Goal: Task Accomplishment & Management: Use online tool/utility

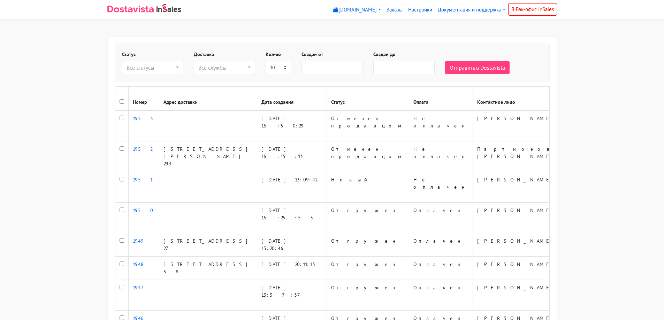
select select
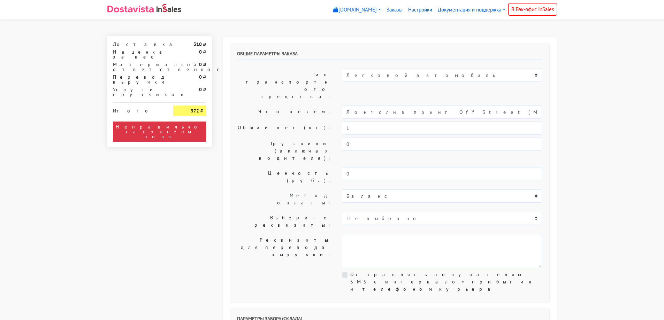
click at [415, 11] on link "Настройки" at bounding box center [420, 10] width 30 height 14
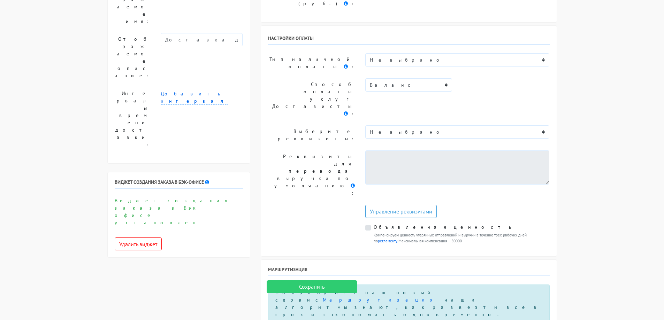
scroll to position [279, 0]
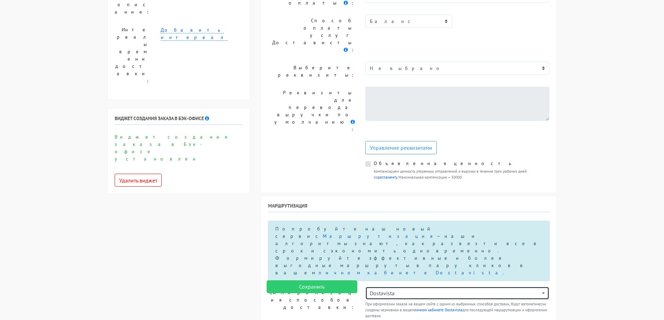
click at [398, 289] on div "Dostavista" at bounding box center [455, 293] width 171 height 8
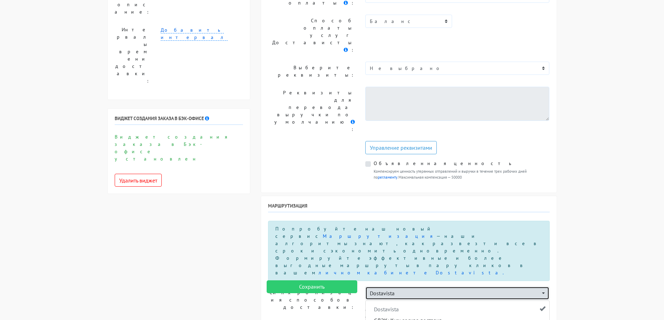
click at [398, 289] on div "Dostavista" at bounding box center [455, 293] width 171 height 8
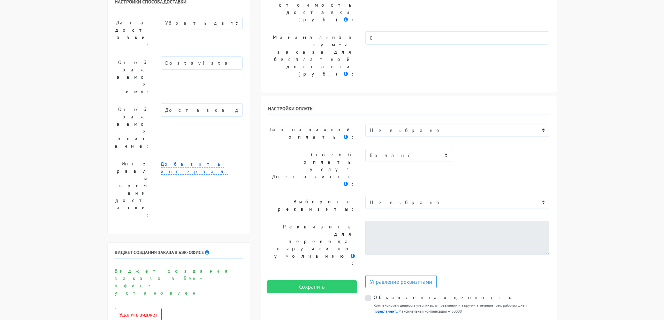
scroll to position [30, 0]
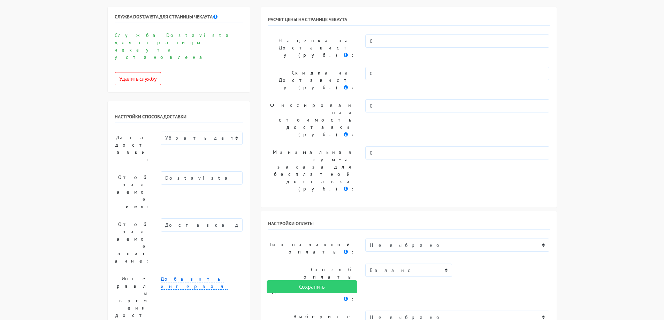
click at [422, 311] on select "Не выбрано" at bounding box center [457, 317] width 184 height 13
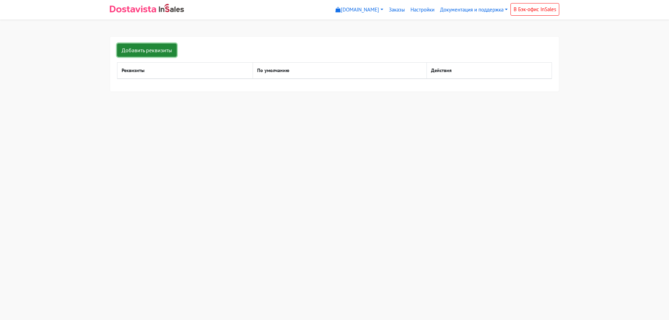
click at [166, 48] on link "Добавить реквизиты" at bounding box center [147, 50] width 60 height 13
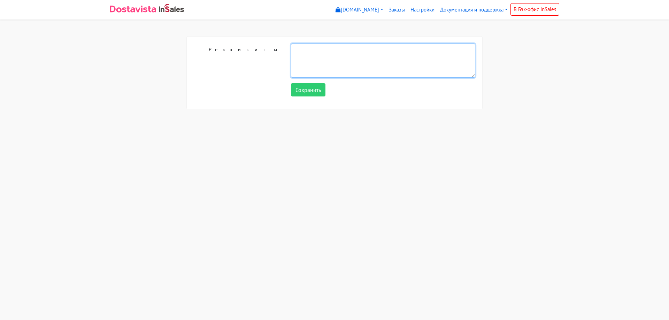
click at [299, 60] on textarea at bounding box center [383, 61] width 184 height 34
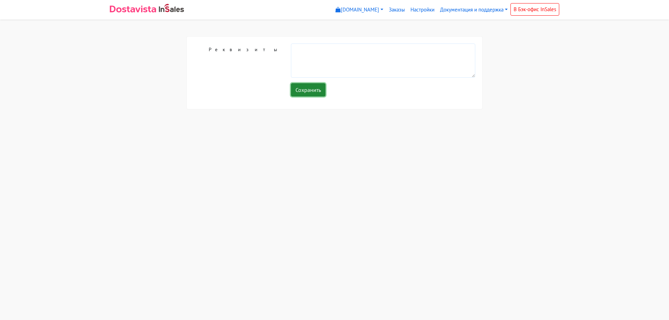
click at [308, 93] on input "Сохранить" at bounding box center [308, 89] width 35 height 13
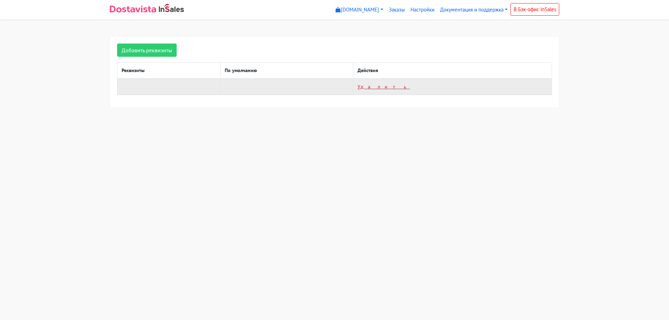
click at [410, 88] on link "Удалить" at bounding box center [384, 87] width 52 height 6
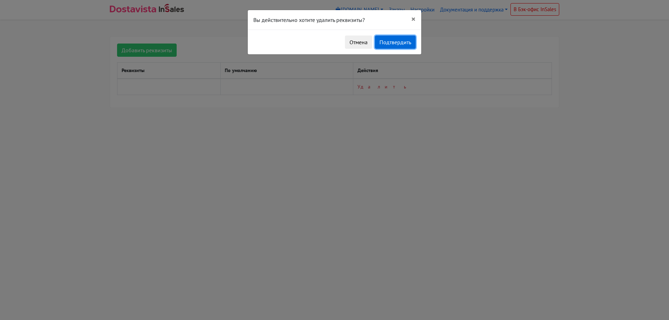
click at [405, 40] on button "Подтвердить" at bounding box center [395, 42] width 41 height 13
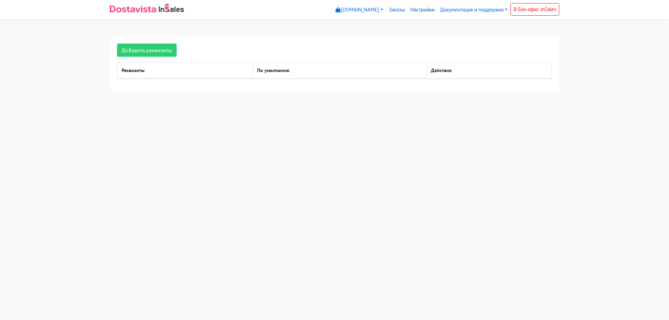
click at [432, 9] on link "Настройки" at bounding box center [423, 10] width 30 height 14
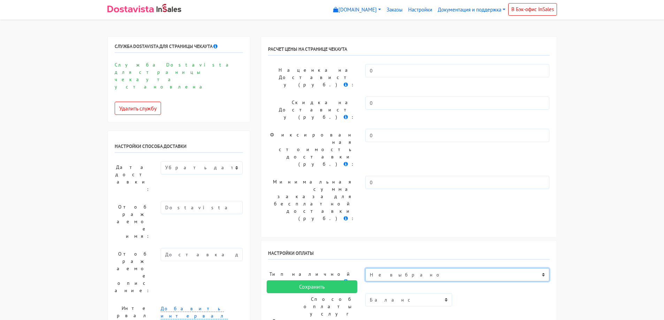
click at [425, 268] on select "Не выбрано Оплата картой Яндекс Пэй и Сплит Плати частями Оплата в точке самовы…" at bounding box center [457, 274] width 184 height 13
drag, startPoint x: 425, startPoint y: 196, endPoint x: 420, endPoint y: 195, distance: 5.1
click at [425, 268] on select "Не выбрано Оплата картой Яндекс Пэй и Сплит Плати частями Оплата в точке самовы…" at bounding box center [457, 274] width 184 height 13
click at [429, 268] on select "Не выбрано Оплата картой Яндекс Пэй и Сплит Плати частями Оплата в точке самовы…" at bounding box center [457, 274] width 184 height 13
select select "5975600"
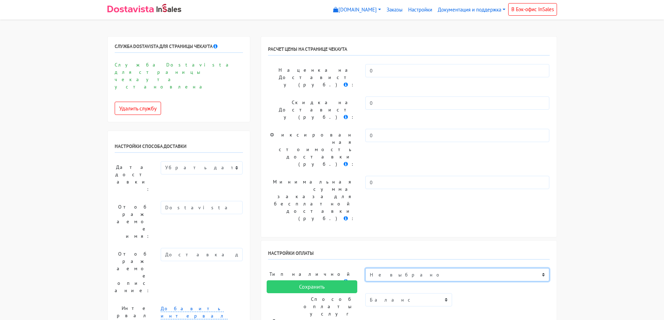
click at [365, 268] on select "Не выбрано Оплата картой Яндекс Пэй и Сплит Плати частями Оплата в точке самовы…" at bounding box center [457, 274] width 184 height 13
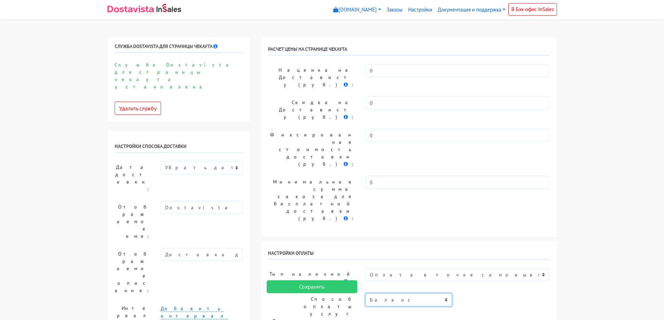
click at [426, 293] on select "Баланс" at bounding box center [408, 299] width 87 height 13
click at [324, 293] on input "Сохранить" at bounding box center [312, 287] width 91 height 13
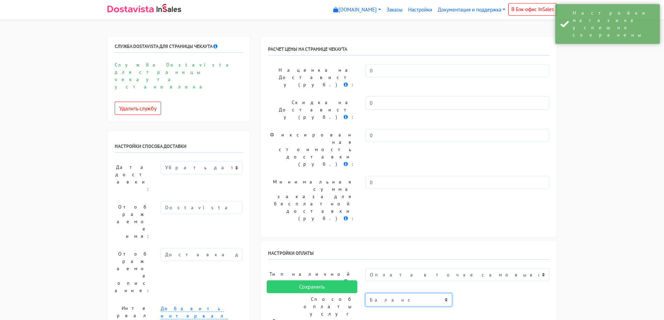
click at [410, 293] on select "Баланс" at bounding box center [408, 299] width 87 height 13
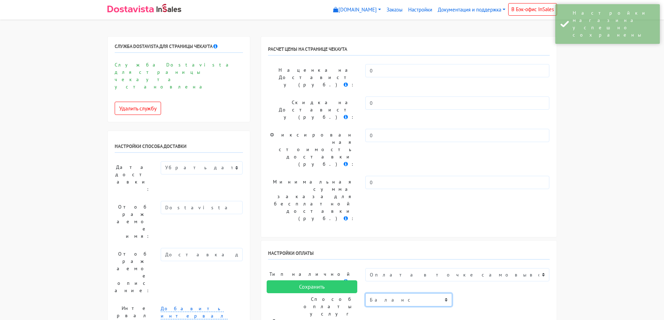
click at [410, 293] on select "Баланс" at bounding box center [408, 299] width 87 height 13
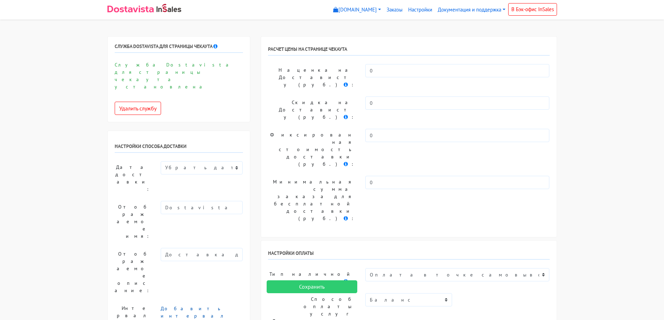
click at [192, 306] on link "Добавить интервал" at bounding box center [194, 313] width 67 height 14
type input "11:00"
click at [215, 305] on input "01:00" at bounding box center [214, 311] width 35 height 13
type input "20:00"
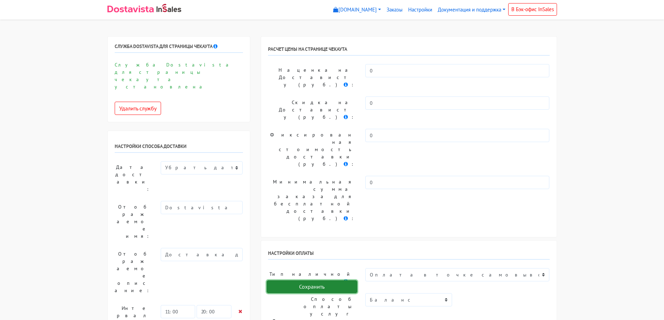
click at [312, 292] on input "Сохранить" at bounding box center [312, 287] width 91 height 13
click at [207, 161] on select "Показывать доступную дату доставки Убрать дату доставки Показывать свой текст" at bounding box center [202, 167] width 82 height 13
click at [241, 309] on icon at bounding box center [240, 311] width 4 height 5
click at [240, 309] on icon at bounding box center [240, 311] width 4 height 5
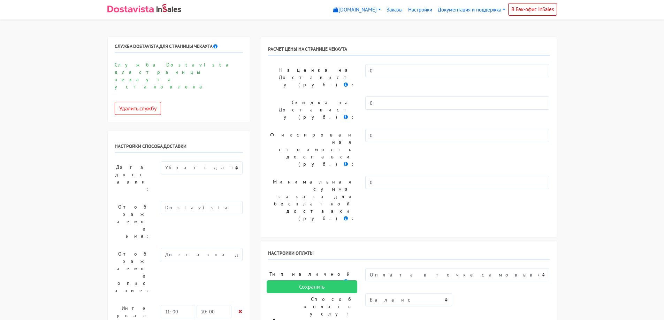
click at [241, 309] on icon at bounding box center [240, 311] width 4 height 5
click at [297, 283] on input "Сохранить" at bounding box center [312, 287] width 91 height 13
click at [345, 13] on link "[DOMAIN_NAME]" at bounding box center [356, 10] width 53 height 14
click at [370, 28] on link "[DOMAIN_NAME]" at bounding box center [360, 25] width 58 height 11
click at [340, 10] on link "[DOMAIN_NAME]" at bounding box center [356, 10] width 53 height 14
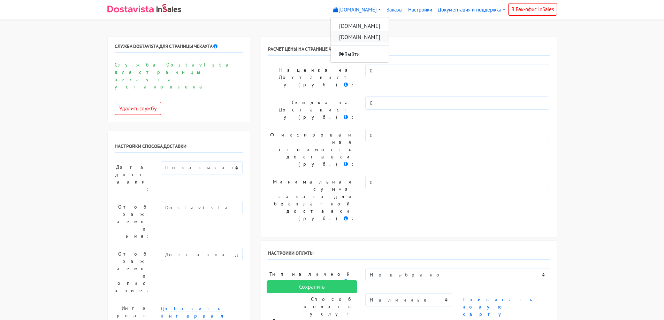
click at [363, 38] on link "[DOMAIN_NAME]" at bounding box center [360, 36] width 58 height 11
click at [395, 9] on link "Заказы" at bounding box center [395, 10] width 22 height 14
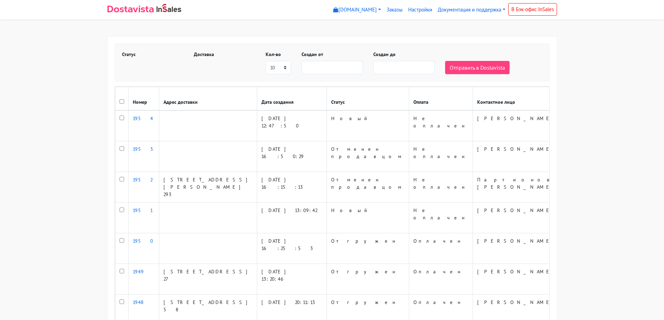
select select
click at [425, 11] on link "Настройки" at bounding box center [420, 10] width 30 height 14
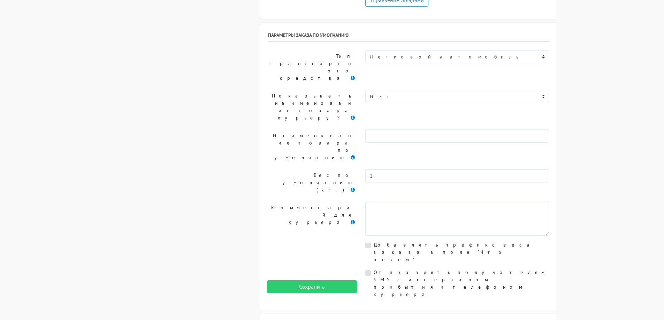
scroll to position [692, 0]
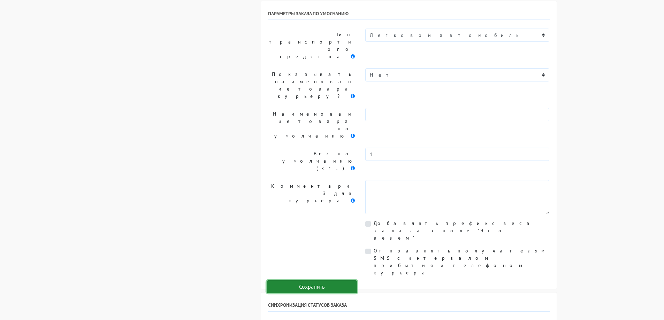
click at [328, 288] on input "Сохранить" at bounding box center [312, 287] width 91 height 13
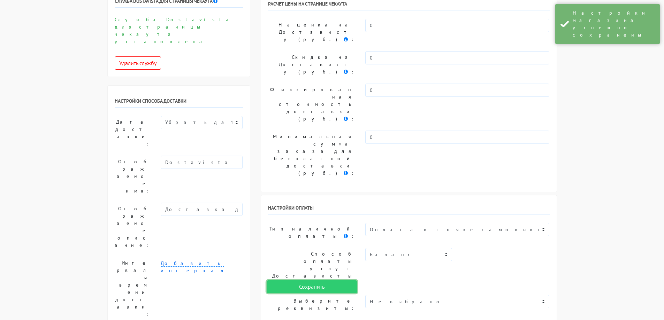
scroll to position [0, 0]
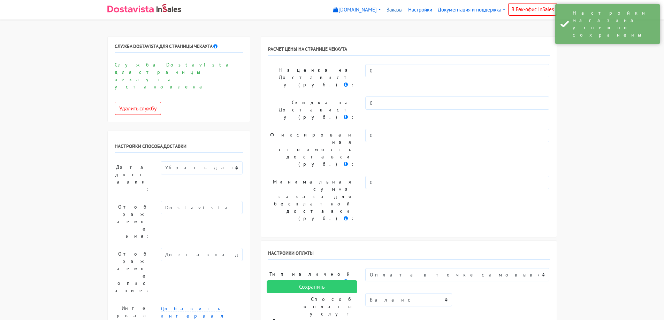
click at [396, 9] on link "Заказы" at bounding box center [395, 10] width 22 height 14
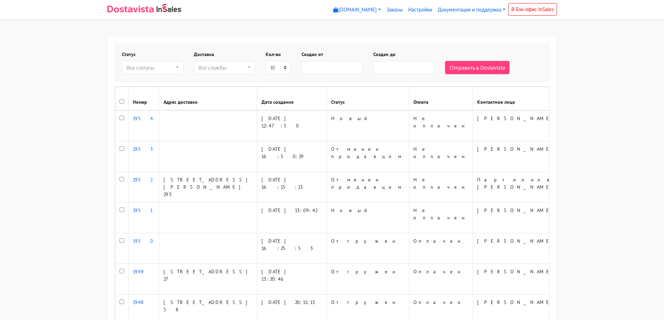
select select
click at [341, 11] on link "[DOMAIN_NAME]" at bounding box center [356, 10] width 53 height 14
click at [350, 29] on link "[DOMAIN_NAME]" at bounding box center [360, 25] width 58 height 11
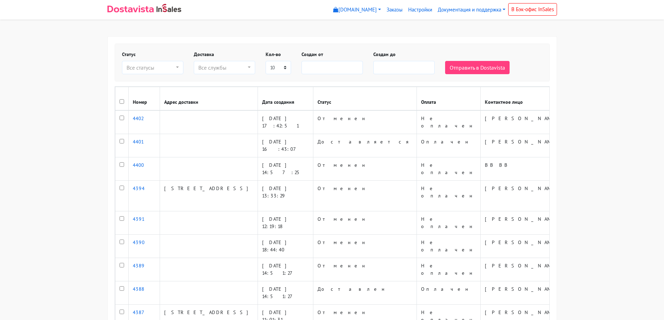
select select
click at [354, 10] on link "[DOMAIN_NAME]" at bounding box center [356, 10] width 53 height 14
click at [359, 38] on link "[DOMAIN_NAME]" at bounding box center [360, 36] width 58 height 11
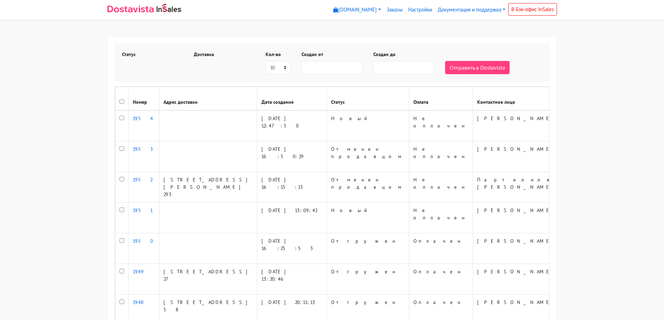
select select
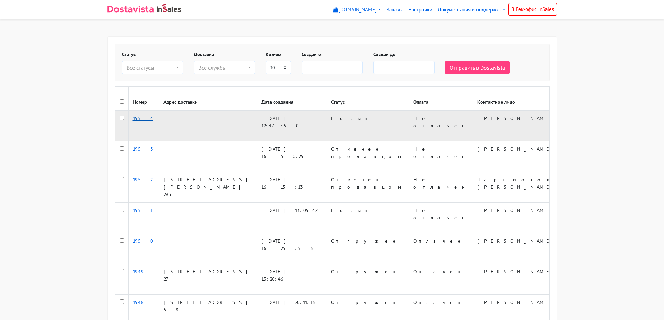
click at [139, 122] on link "1954" at bounding box center [143, 118] width 20 height 6
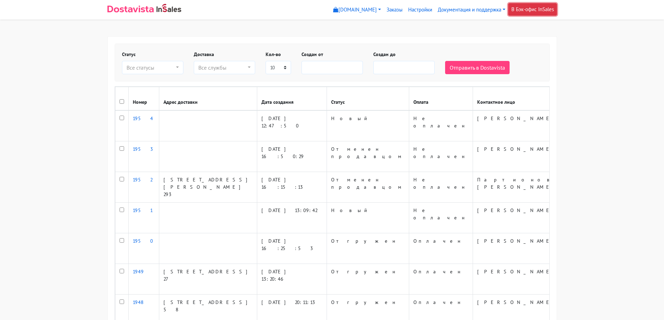
click at [541, 8] on link "В Бэк-офис InSales" at bounding box center [532, 9] width 49 height 13
click at [414, 5] on link "Настройки" at bounding box center [420, 10] width 30 height 14
select select
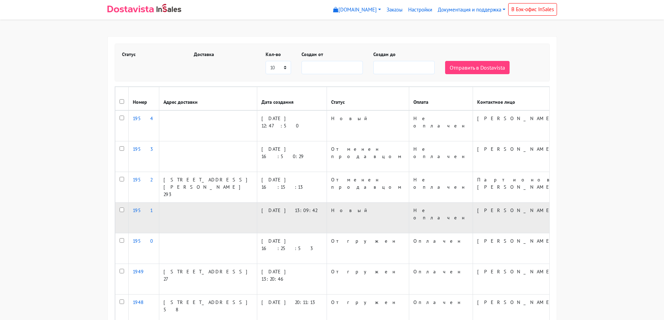
select select
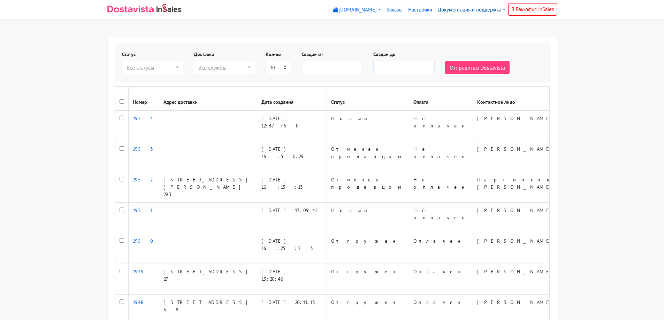
click at [467, 10] on link "Документация и поддержка" at bounding box center [471, 10] width 73 height 14
click at [513, 39] on link "Инструкция по использованию" at bounding box center [490, 36] width 110 height 11
click at [480, 10] on link "Документация и поддержка" at bounding box center [471, 10] width 73 height 14
click at [490, 26] on link "Инструкция по установке и настройке" at bounding box center [490, 25] width 110 height 11
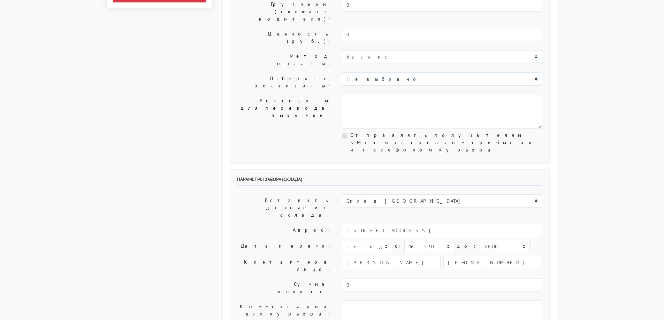
scroll to position [174, 0]
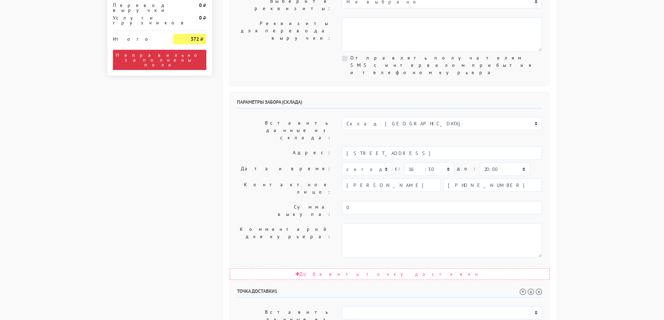
scroll to position [314, 0]
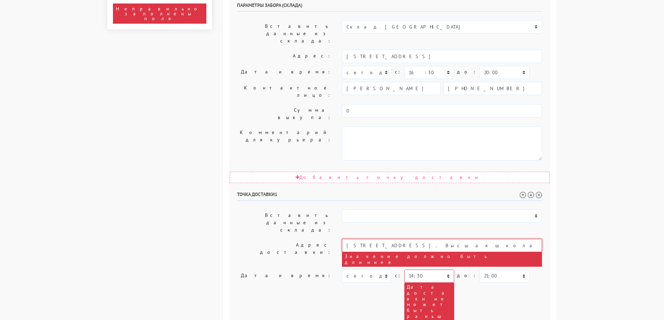
type input "[STREET_ADDRESS]. Высшая школа экономики, факультет социальных наук"
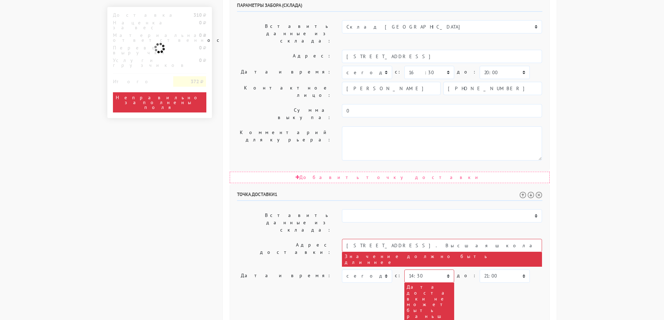
click at [595, 166] on body "myshop-cfy18.myinsales.ru myshop-xl486.myinsales.ru myshop-cfy18.myinsales.ru В…" at bounding box center [332, 116] width 664 height 861
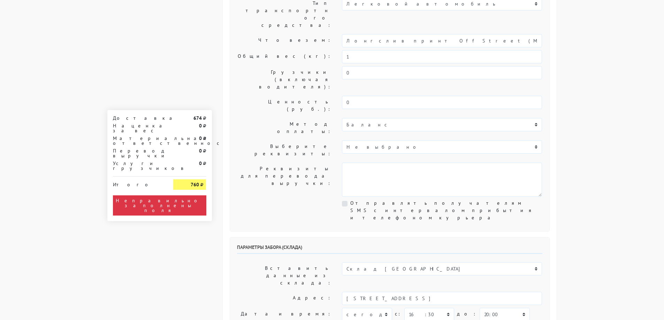
scroll to position [0, 0]
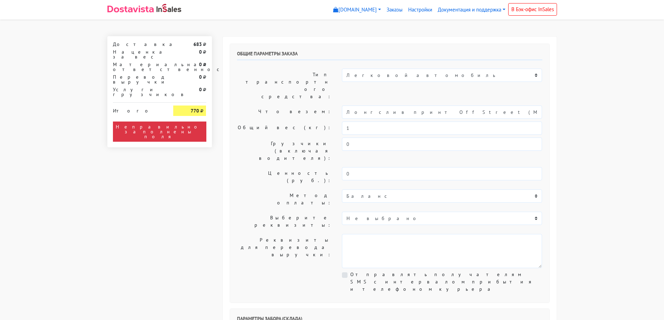
select select "11:00"
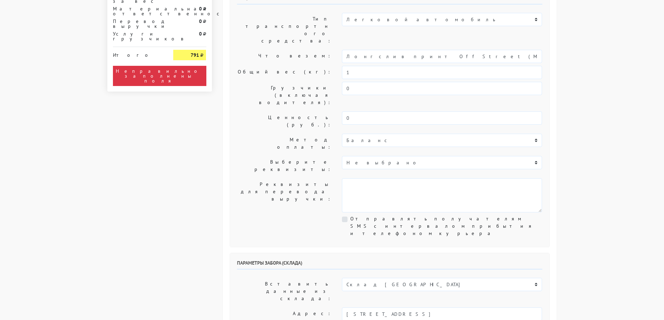
scroll to position [105, 0]
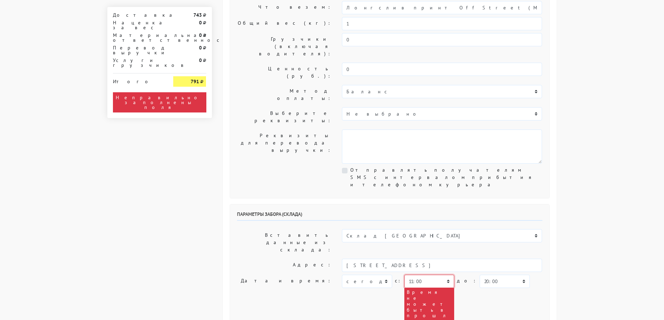
click at [434, 275] on select "00:00 00:30 01:00 01:30 02:00 02:30 03:00 03:30 04:00 04:30 05:00 05:30 06:00 0…" at bounding box center [429, 281] width 50 height 13
click at [584, 172] on body "[DOMAIN_NAME] [DOMAIN_NAME] [DOMAIN_NAME] Выйти Заказы 743" at bounding box center [332, 304] width 664 height 818
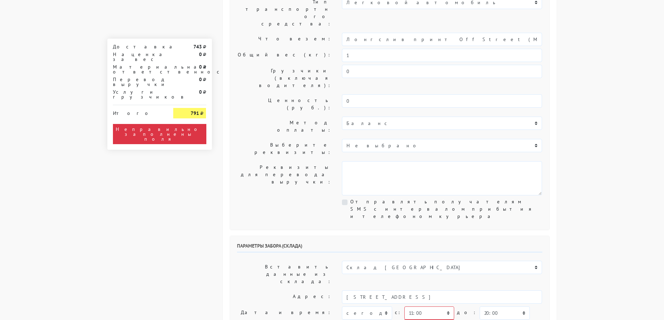
scroll to position [0, 0]
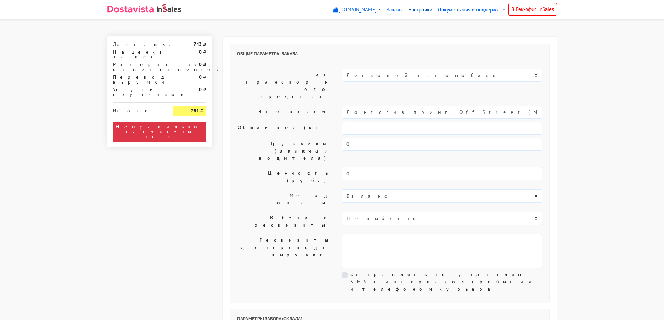
click at [421, 12] on link "Настройки" at bounding box center [420, 10] width 30 height 14
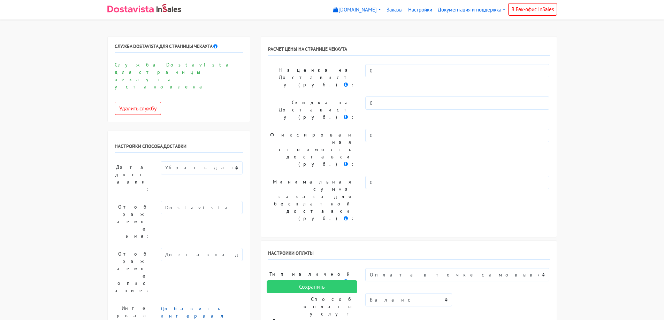
click at [197, 306] on link "Добавить интервал" at bounding box center [194, 313] width 67 height 14
click at [239, 309] on icon at bounding box center [240, 311] width 4 height 5
click at [296, 289] on input "Сохранить" at bounding box center [312, 287] width 91 height 13
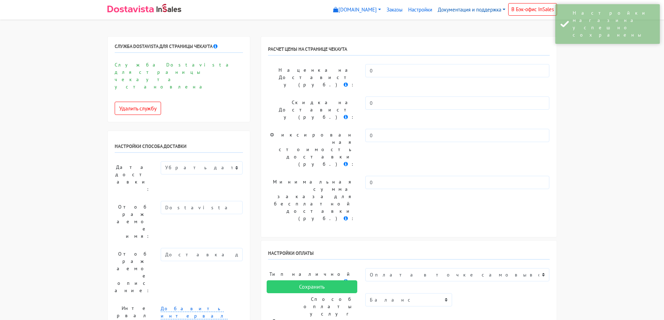
click at [461, 13] on link "Документация и поддержка" at bounding box center [471, 10] width 73 height 14
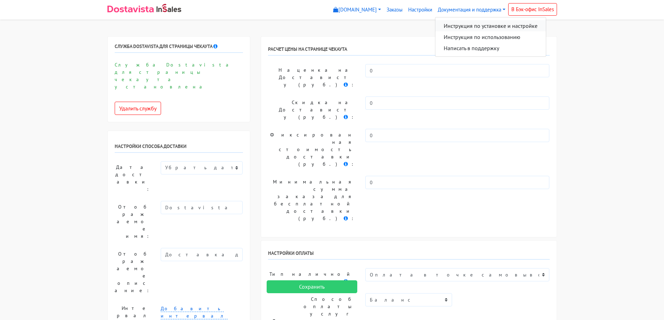
click at [472, 26] on link "Инструкция по установке и настройке" at bounding box center [490, 25] width 110 height 11
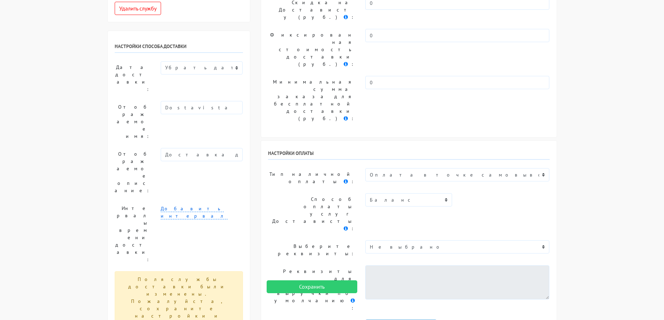
scroll to position [35, 0]
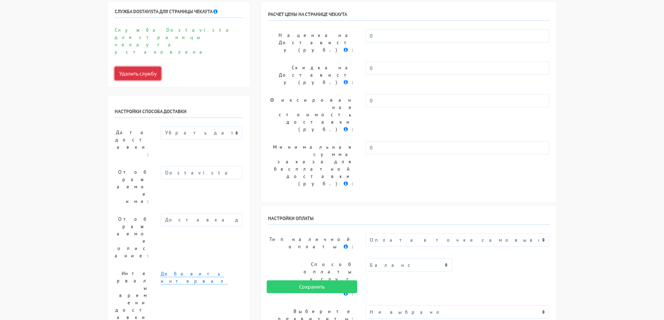
click at [151, 67] on button "Удалить службу" at bounding box center [138, 73] width 46 height 13
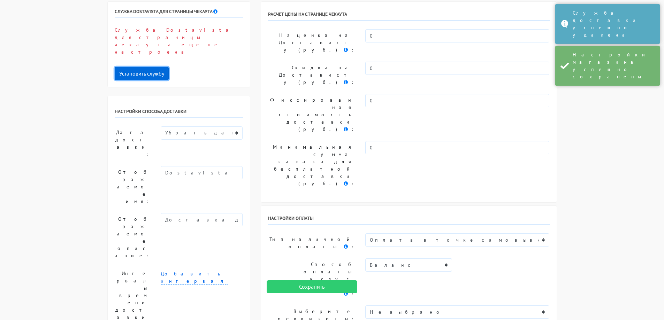
click at [157, 67] on button "Установить службу" at bounding box center [142, 73] width 54 height 13
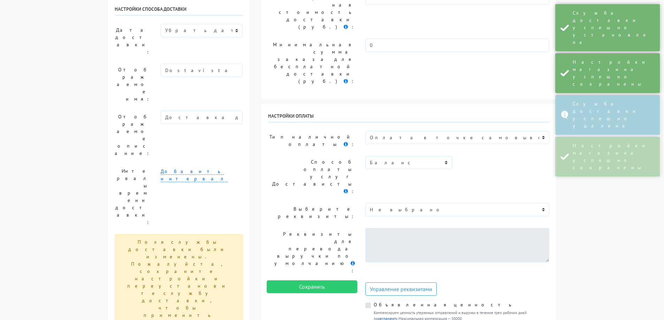
scroll to position [139, 0]
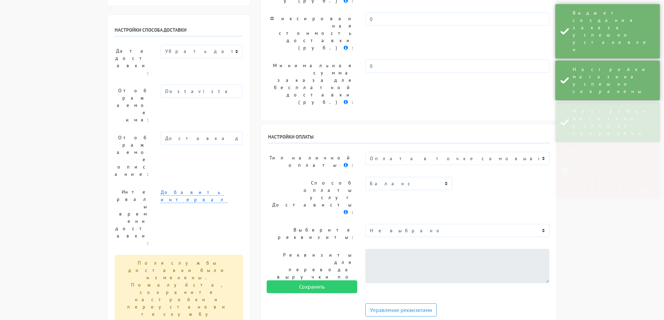
scroll to position [0, 0]
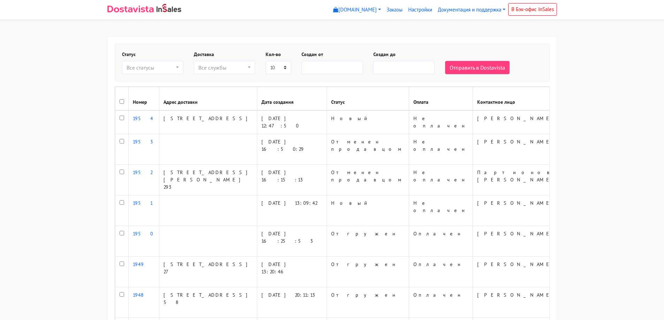
select select
click at [0, 165] on body "[DOMAIN_NAME] [DOMAIN_NAME] [DOMAIN_NAME] Выйти Заказы" at bounding box center [332, 222] width 664 height 444
click at [423, 13] on link "Настройки" at bounding box center [420, 10] width 30 height 14
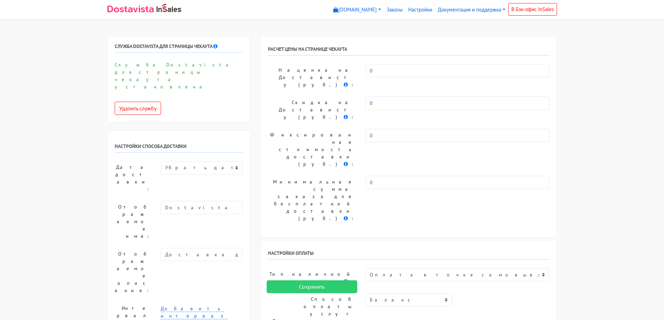
select select
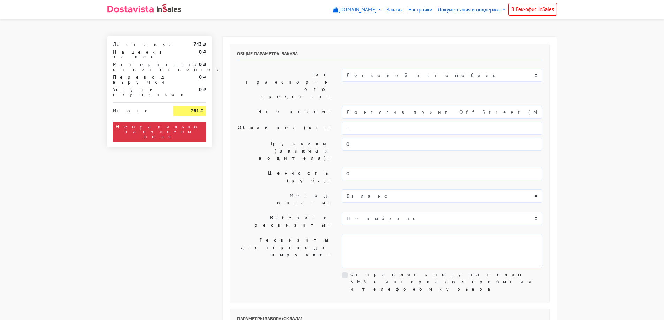
select select "11:00"
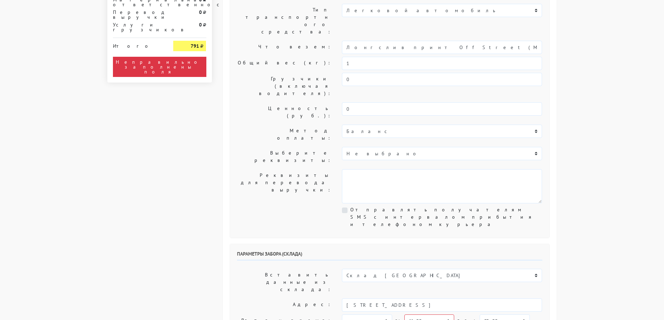
scroll to position [70, 0]
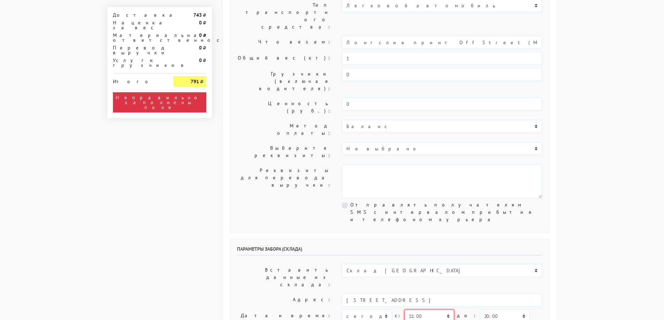
click at [441, 310] on select "00:00 00:30 01:00 01:30 02:00 02:30 03:00 03:30 04:00 04:30 05:00 05:30 06:00 0…" at bounding box center [429, 316] width 50 height 13
click at [486, 310] on select "00:00 00:30 01:00 01:30 02:00 02:30 03:00 03:30 04:00 04:30 05:00 05:30 06:00 0…" at bounding box center [505, 316] width 50 height 13
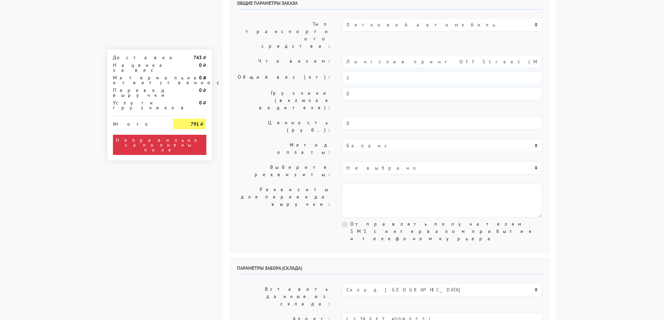
scroll to position [0, 0]
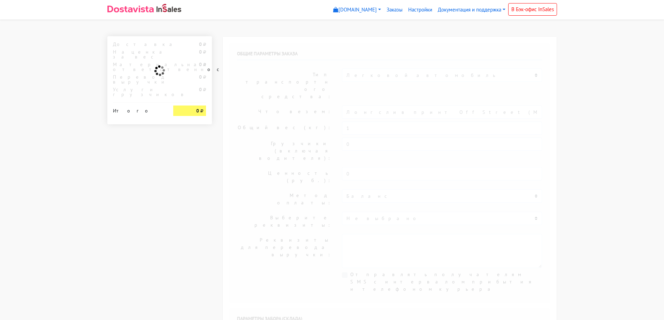
select select "11:00"
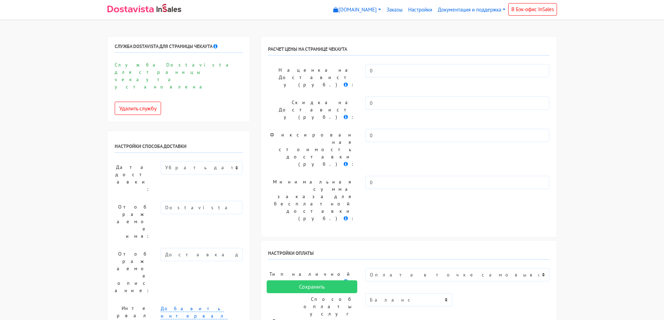
select select
click at [468, 13] on link "Документация и поддержка" at bounding box center [471, 10] width 73 height 14
click at [488, 29] on link "Инструкция по установке и настройке" at bounding box center [490, 25] width 110 height 11
click at [315, 285] on input "Сохранить" at bounding box center [312, 287] width 91 height 13
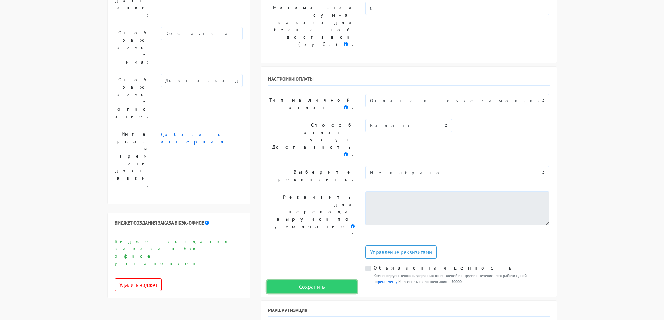
scroll to position [349, 0]
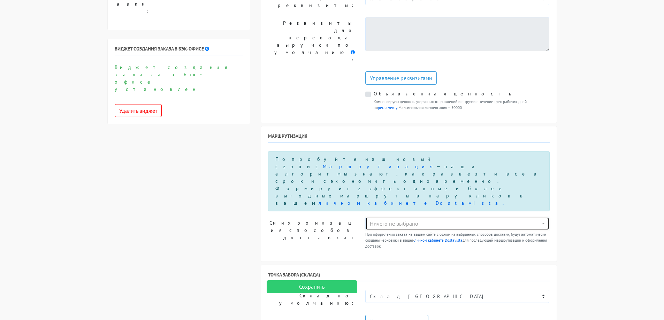
click at [413, 220] on div "Ничего не выбрано" at bounding box center [455, 224] width 171 height 8
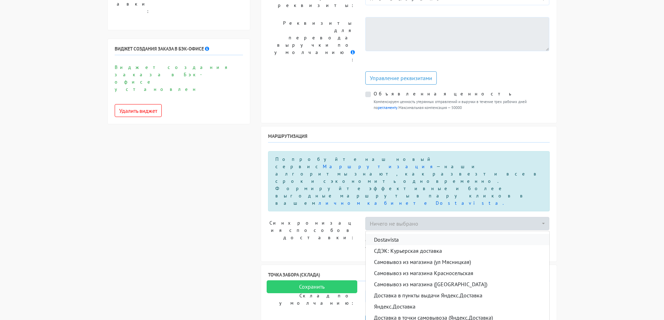
click at [413, 234] on link "Dostavista" at bounding box center [458, 239] width 184 height 11
select select "14643945"
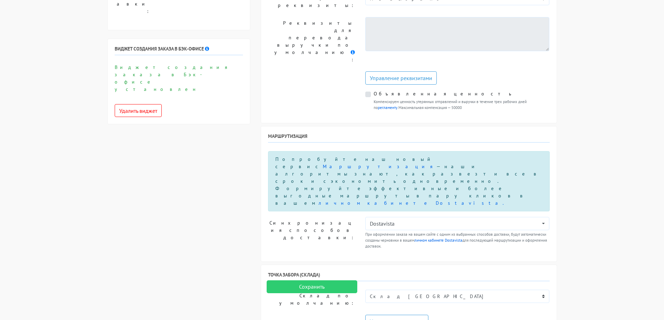
click at [344, 279] on div "Сохранить" at bounding box center [309, 287] width 93 height 20
click at [346, 283] on input "Сохранить" at bounding box center [312, 287] width 91 height 13
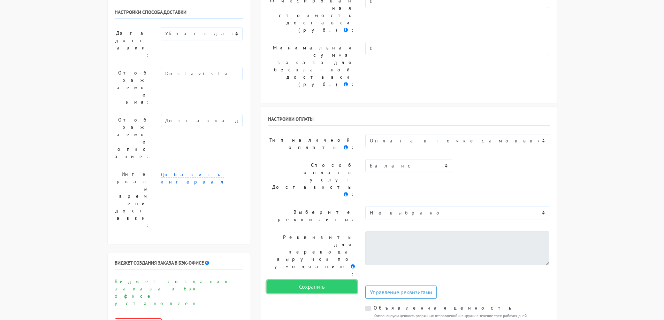
scroll to position [0, 0]
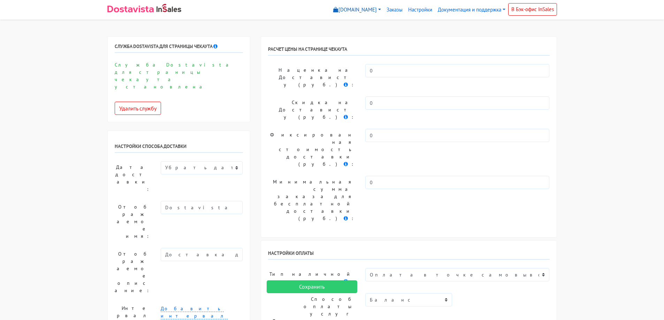
click at [347, 11] on link "[DOMAIN_NAME]" at bounding box center [356, 10] width 53 height 14
click at [390, 8] on link "Заказы" at bounding box center [395, 10] width 22 height 14
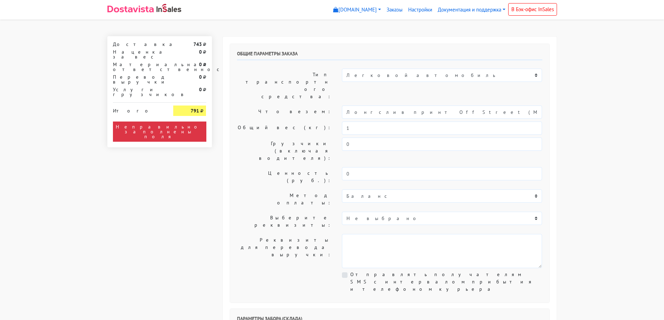
select select "11:00"
click at [415, 11] on link "Настройки" at bounding box center [420, 10] width 30 height 14
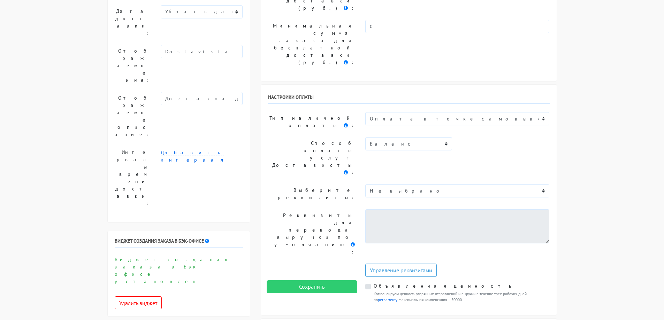
scroll to position [70, 0]
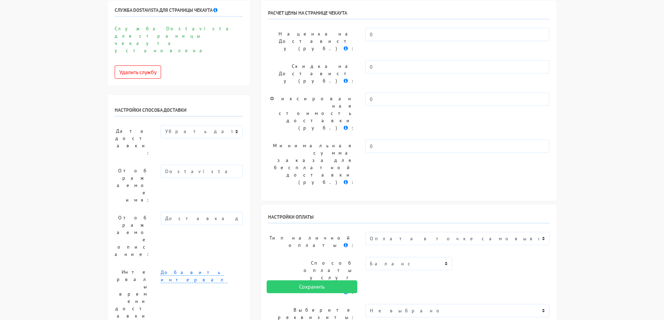
scroll to position [0, 0]
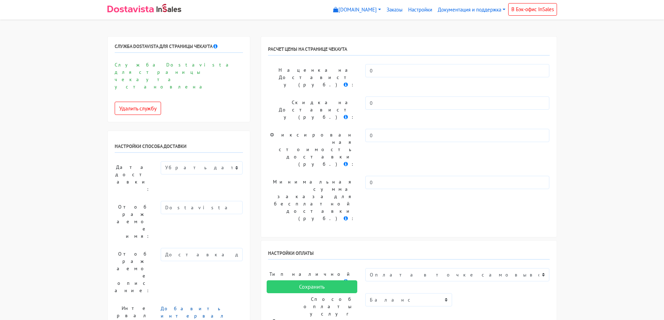
click at [194, 306] on link "Добавить интервал" at bounding box center [194, 313] width 67 height 14
click at [241, 309] on icon at bounding box center [240, 311] width 4 height 5
click at [299, 288] on input "Сохранить" at bounding box center [312, 287] width 91 height 13
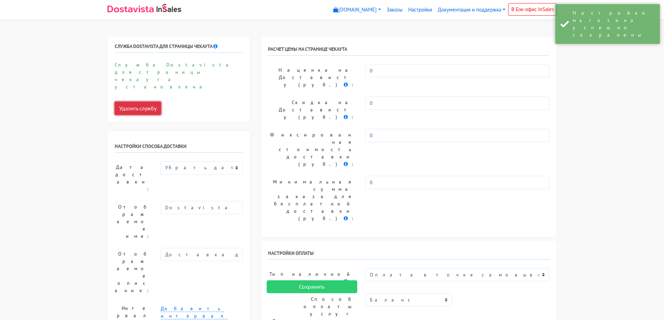
click at [143, 102] on button "Удалить службу" at bounding box center [138, 108] width 46 height 13
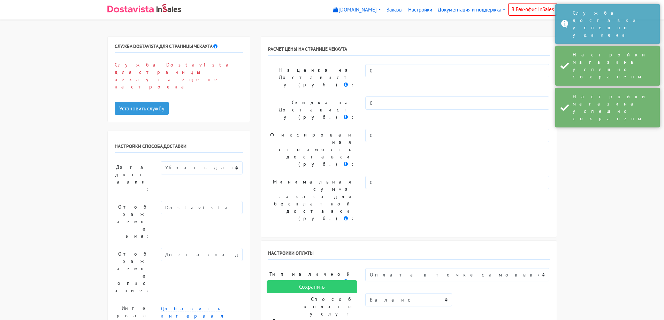
click at [222, 89] on div "Служба Dostavista для страницы чекаута еще не настроена Установить службу" at bounding box center [179, 88] width 128 height 54
click at [291, 287] on input "Сохранить" at bounding box center [312, 287] width 91 height 13
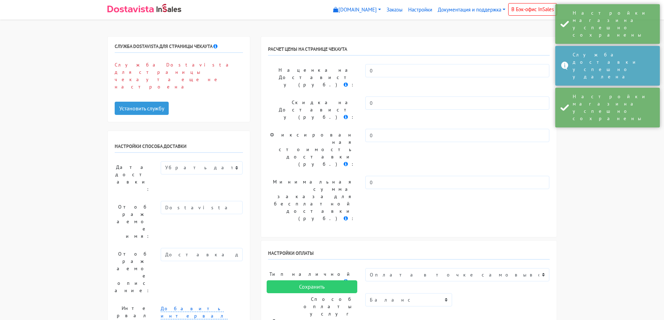
click at [137, 96] on div "Служба Dostavista для страницы чекаута Служба Dostavista для страницы чекаута у…" at bounding box center [179, 79] width 142 height 85
click at [142, 102] on button "Установить службу" at bounding box center [142, 108] width 54 height 13
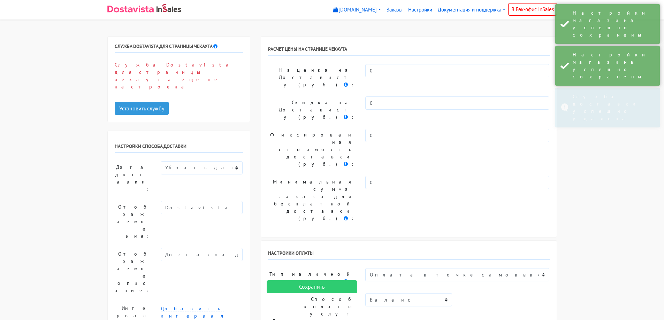
click at [315, 296] on div "Сохранить" at bounding box center [309, 287] width 93 height 20
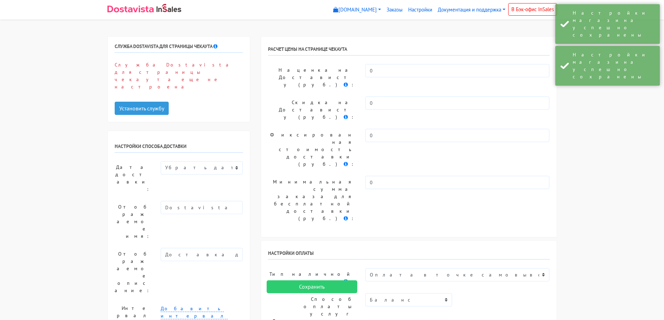
click at [316, 294] on div "Сохранить" at bounding box center [309, 287] width 93 height 20
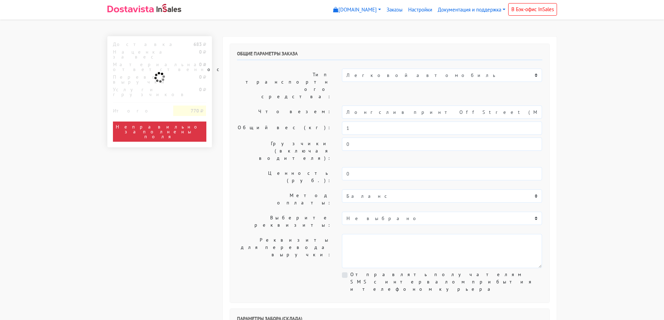
select select "11:00"
click at [475, 9] on link "Документация и поддержка" at bounding box center [471, 10] width 73 height 14
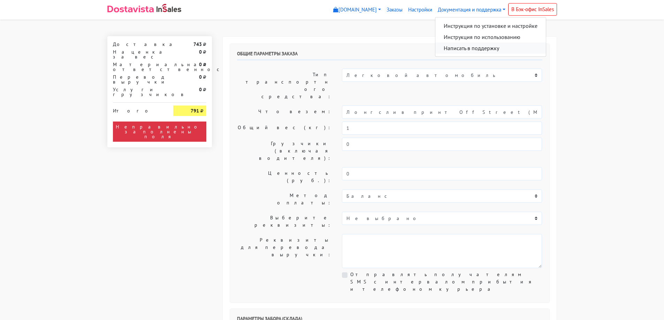
click at [487, 48] on link "Написать в поддержку" at bounding box center [490, 48] width 110 height 11
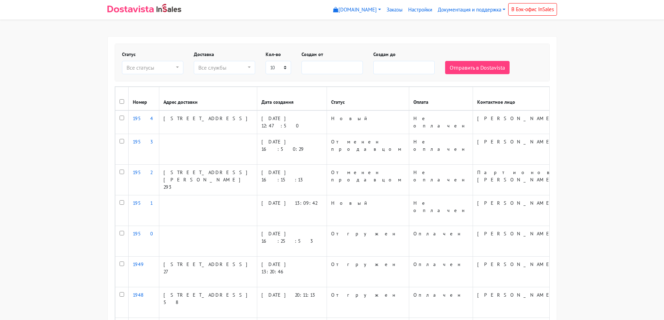
select select
click at [422, 12] on link "Настройки" at bounding box center [420, 10] width 30 height 14
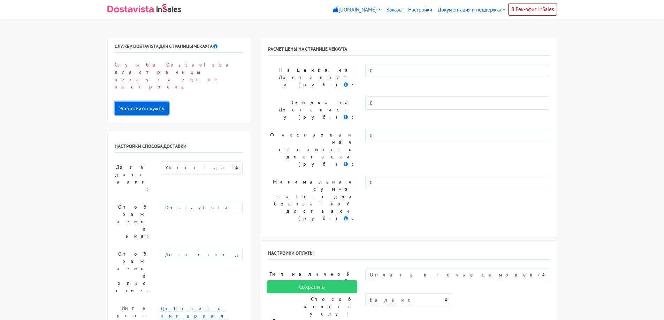
click at [153, 102] on button "Установить службу" at bounding box center [142, 108] width 54 height 13
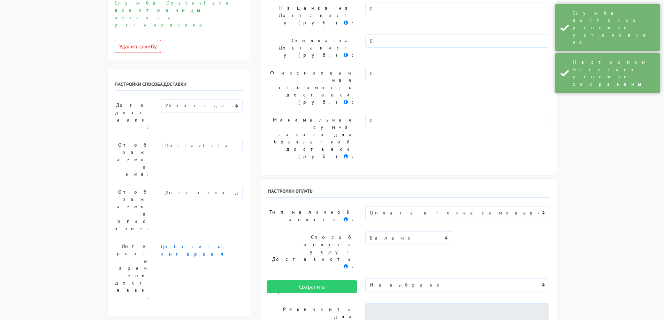
scroll to position [139, 0]
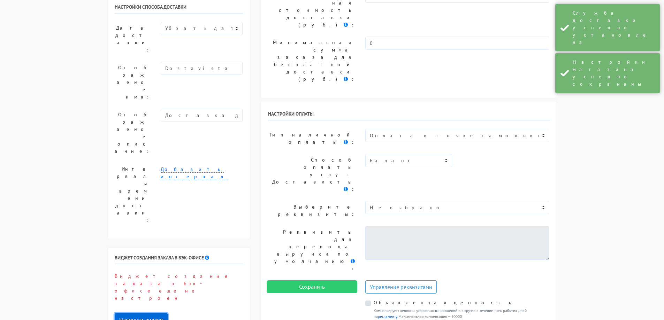
click at [157, 313] on button "Настроить виджет" at bounding box center [141, 319] width 53 height 13
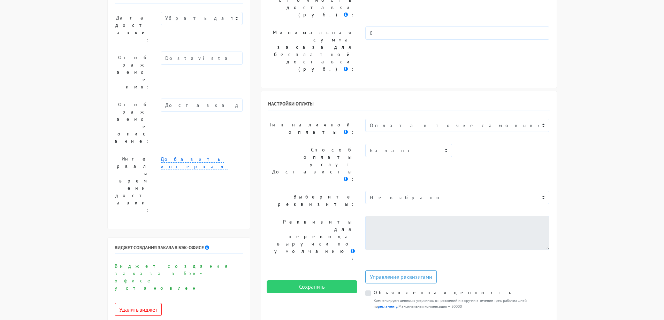
scroll to position [244, 0]
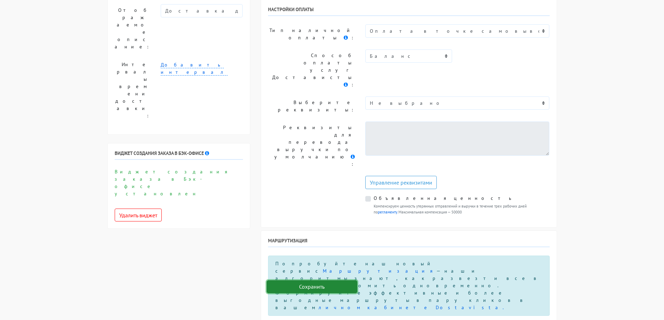
click at [327, 281] on input "Сохранить" at bounding box center [312, 287] width 91 height 13
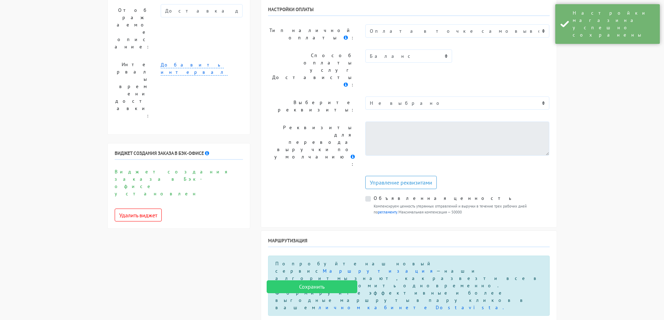
select select "14656889"
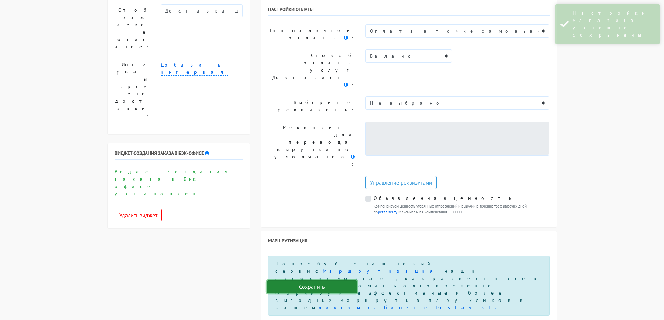
click at [313, 290] on input "Сохранить" at bounding box center [312, 287] width 91 height 13
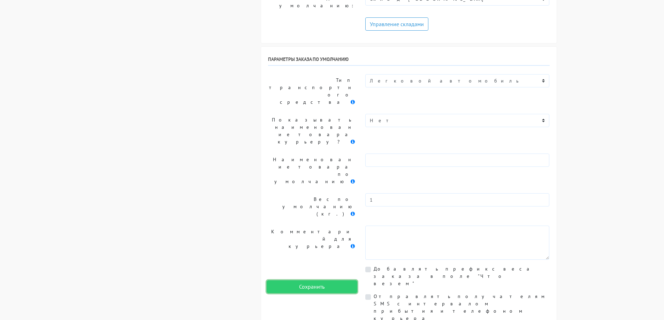
scroll to position [692, 0]
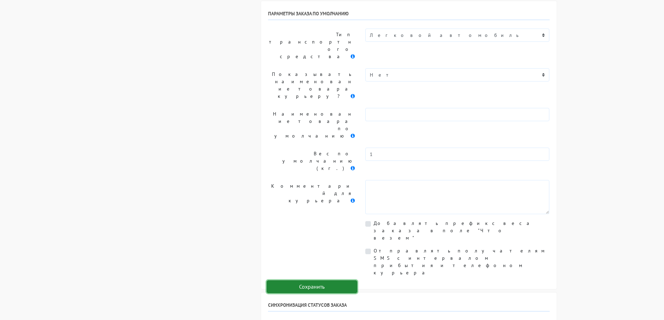
click at [308, 288] on input "Сохранить" at bounding box center [312, 287] width 91 height 13
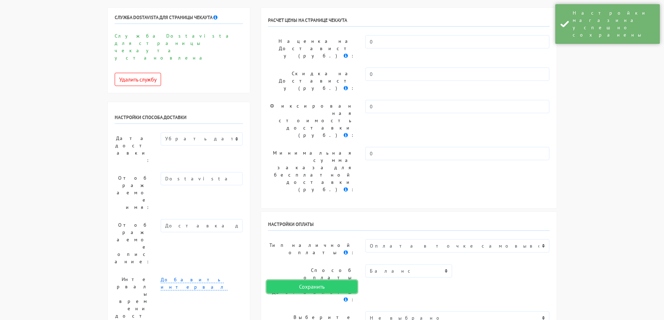
scroll to position [0, 0]
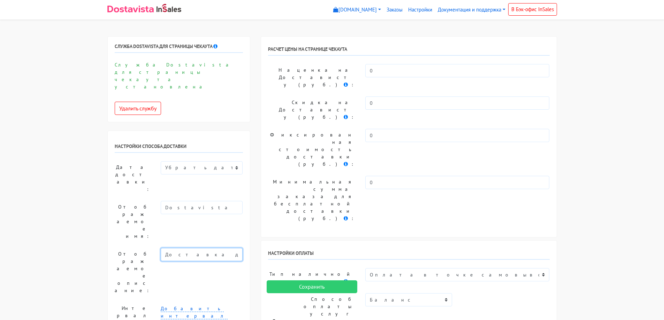
click at [220, 248] on input "Доставка до двери в день заказа" at bounding box center [202, 254] width 82 height 13
click at [206, 161] on select "Показывать доступную дату доставки Убрать дату доставки Показывать свой текст" at bounding box center [202, 167] width 82 height 13
click at [213, 131] on div "Настройки способа доставки Дата доставки: Показывать доступную дату доставки Уб…" at bounding box center [179, 254] width 142 height 247
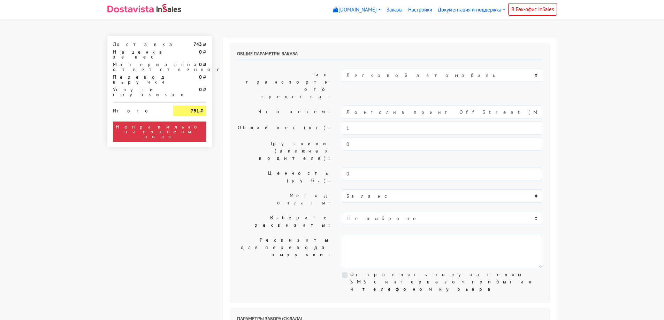
select select "11:00"
click at [364, 9] on link "[DOMAIN_NAME]" at bounding box center [356, 10] width 53 height 14
click at [365, 37] on link "[DOMAIN_NAME]" at bounding box center [360, 36] width 58 height 11
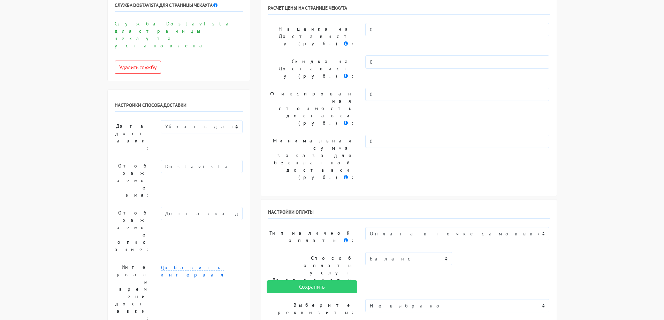
scroll to position [105, 0]
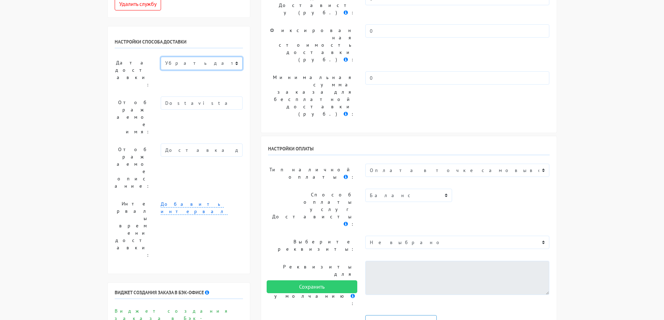
click at [219, 57] on select "Показывать доступную дату доставки Убрать дату доставки Показывать свой текст" at bounding box center [202, 63] width 82 height 13
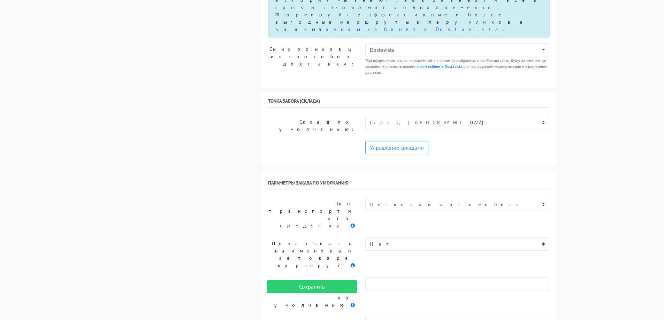
scroll to position [518, 0]
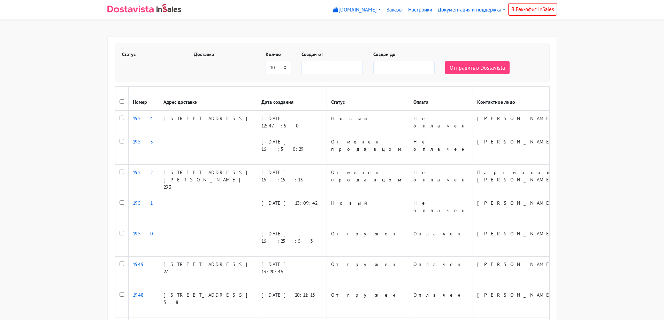
select select
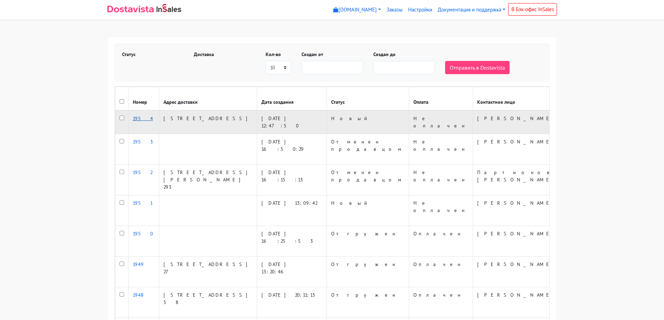
select select
click at [138, 122] on link "1954" at bounding box center [143, 118] width 20 height 6
click at [123, 120] on input "checkbox" at bounding box center [122, 118] width 5 height 5
checkbox input "true"
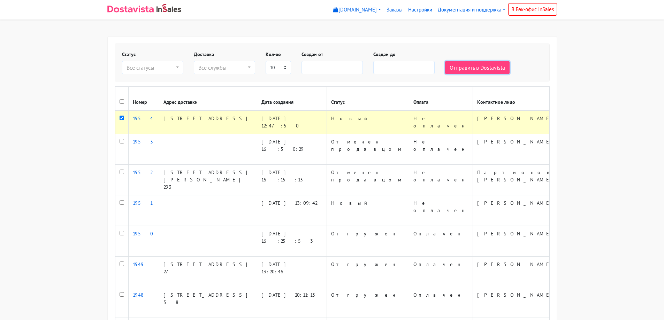
click at [461, 69] on button "Отправить в Dostavista" at bounding box center [477, 67] width 64 height 13
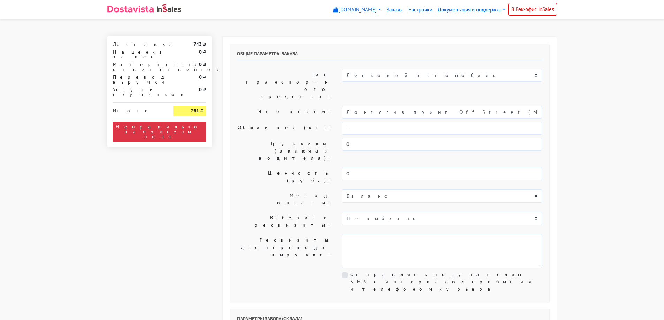
select select "11:00"
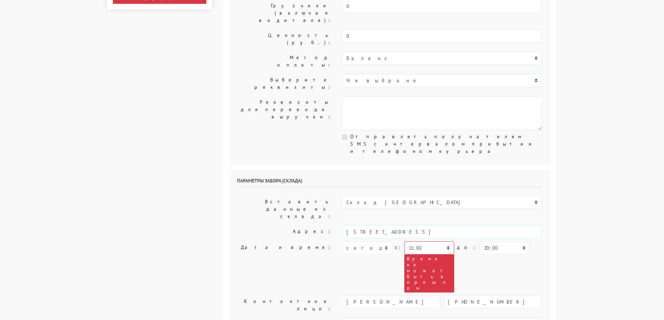
scroll to position [139, 0]
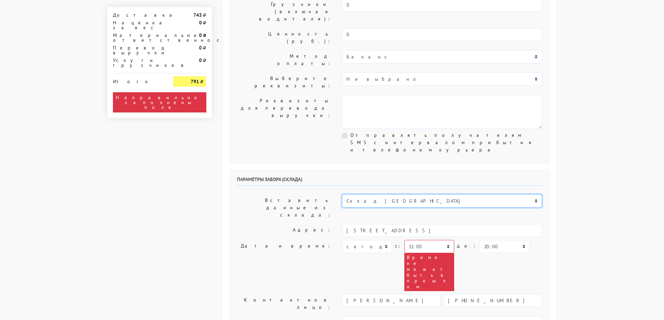
click at [410, 194] on select "Склад [GEOGRAPHIC_DATA]" at bounding box center [442, 200] width 200 height 13
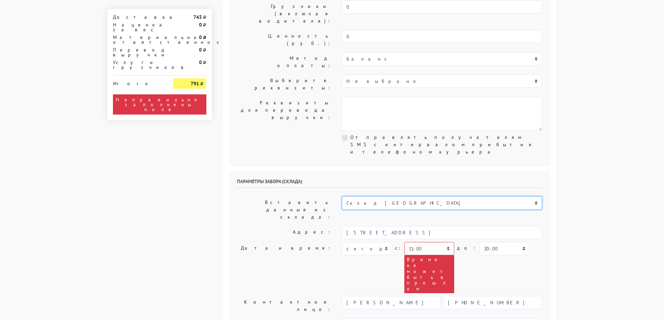
scroll to position [0, 0]
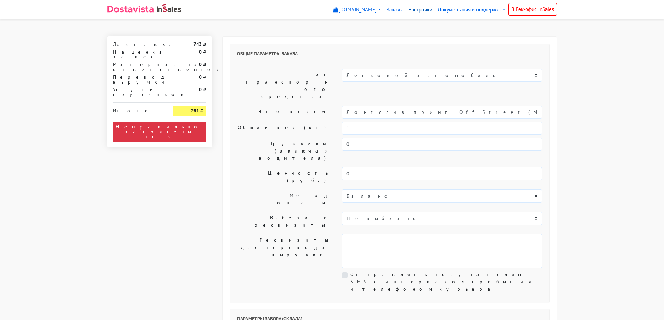
click at [415, 5] on link "Настройки" at bounding box center [420, 10] width 30 height 14
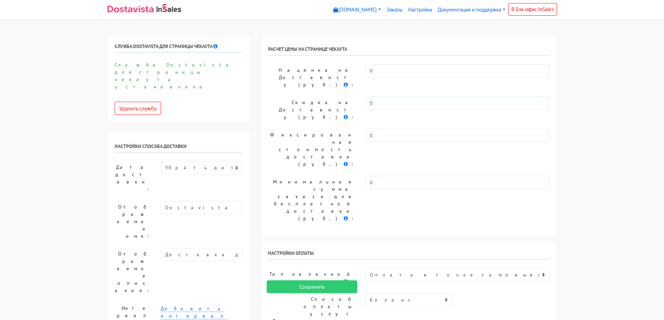
select select
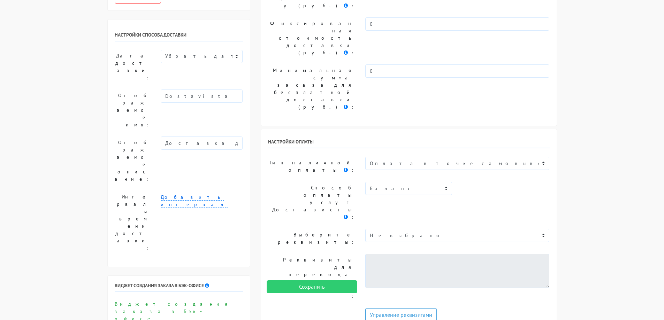
scroll to position [139, 0]
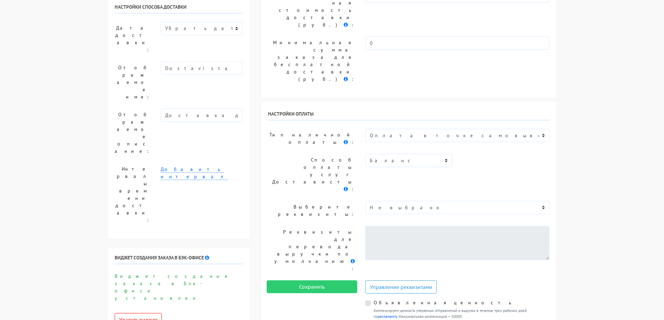
click at [329, 186] on div "Настройки оплаты Тип наличной оплаты : Не выбрано Оплата картой Яндекс Пэй и Сп…" at bounding box center [409, 216] width 296 height 231
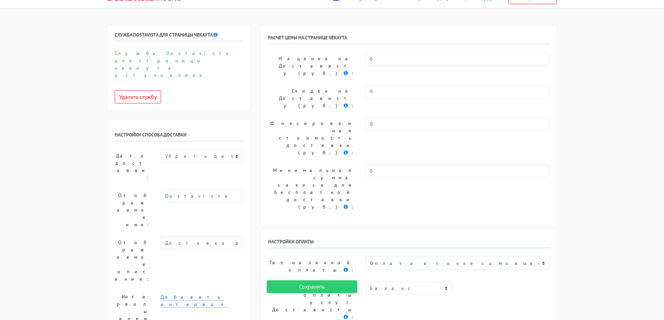
scroll to position [0, 0]
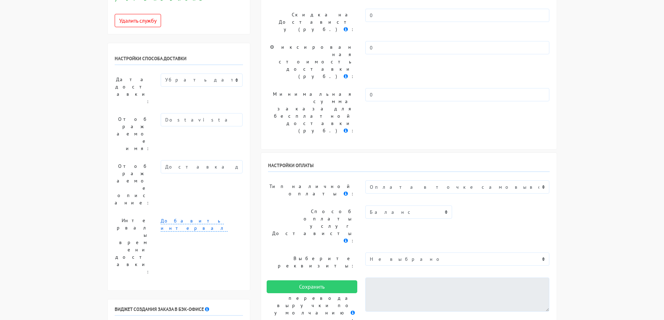
scroll to position [139, 0]
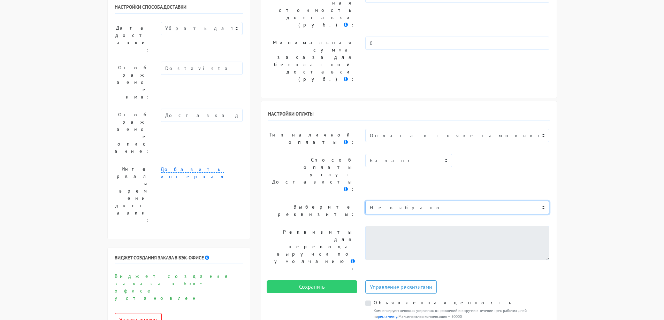
drag, startPoint x: 397, startPoint y: 94, endPoint x: 397, endPoint y: 98, distance: 3.8
click at [397, 201] on select "Не выбрано" at bounding box center [457, 207] width 184 height 13
click at [365, 201] on select "Не выбрано" at bounding box center [457, 207] width 184 height 13
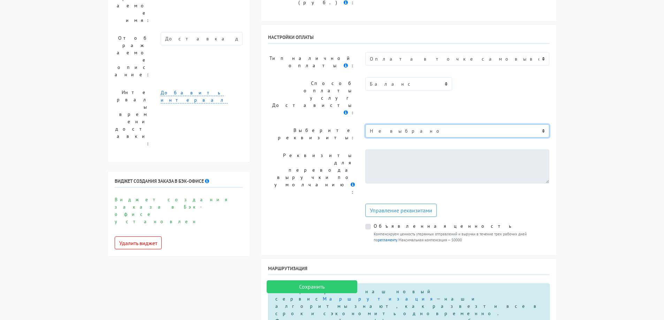
scroll to position [244, 0]
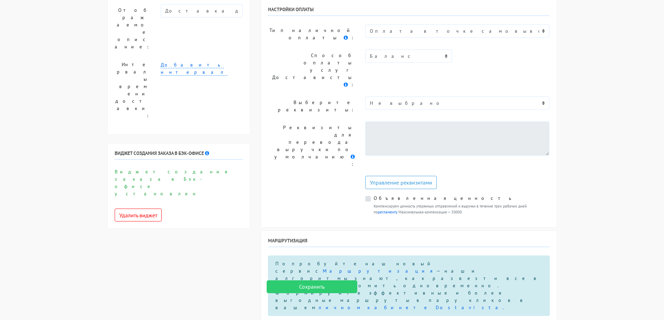
select select "14656889"
click at [300, 284] on input "Сохранить" at bounding box center [312, 287] width 91 height 13
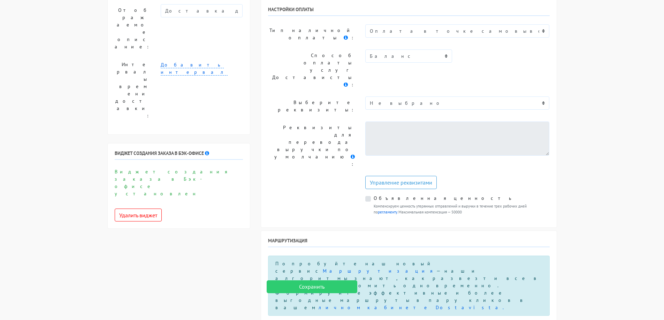
drag, startPoint x: 512, startPoint y: 231, endPoint x: 489, endPoint y: 233, distance: 23.1
select select
click at [328, 286] on input "Сохранить" at bounding box center [312, 287] width 91 height 13
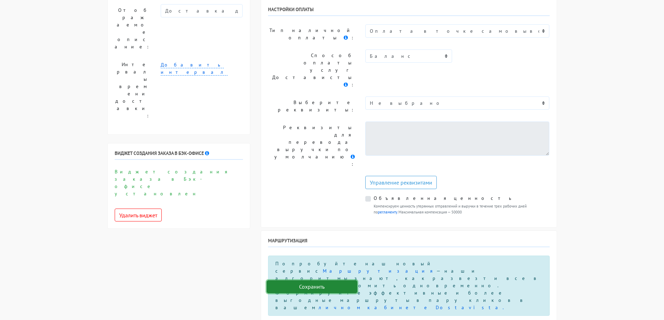
click at [337, 286] on input "Сохранить" at bounding box center [312, 287] width 91 height 13
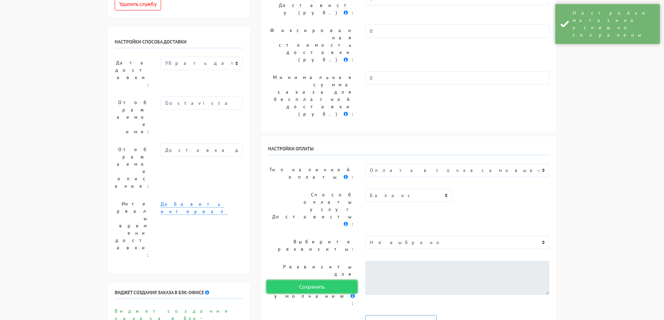
scroll to position [0, 0]
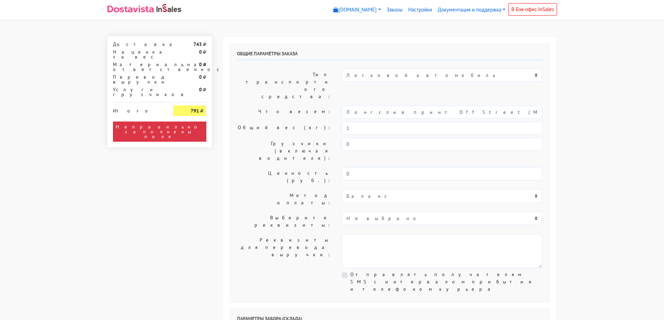
select select "11:00"
select select "20:00"
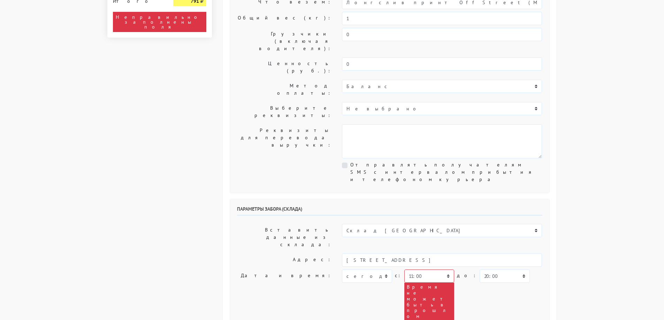
scroll to position [139, 0]
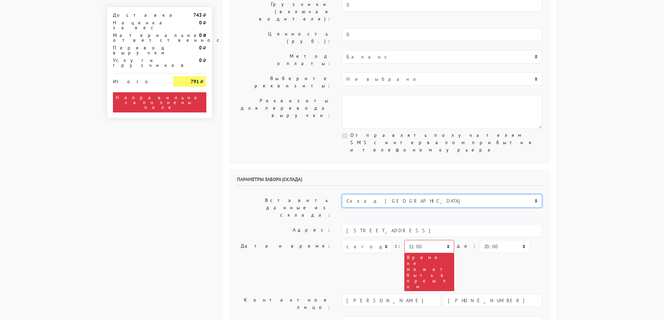
click at [410, 194] on select "Склад [GEOGRAPHIC_DATA]" at bounding box center [442, 200] width 200 height 13
select select
click at [342, 194] on select "Склад [GEOGRAPHIC_DATA]" at bounding box center [442, 200] width 200 height 13
select select
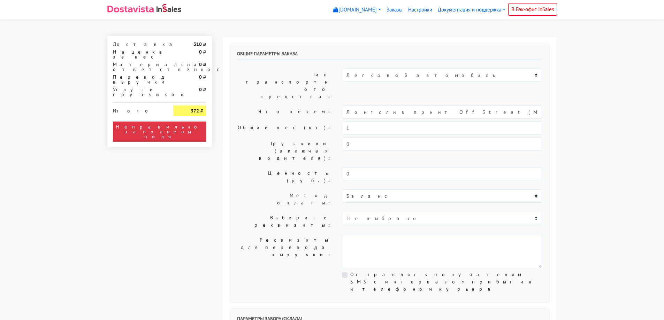
select select "11:00"
select select "20:00"
click at [421, 13] on link "Настройки" at bounding box center [420, 10] width 30 height 14
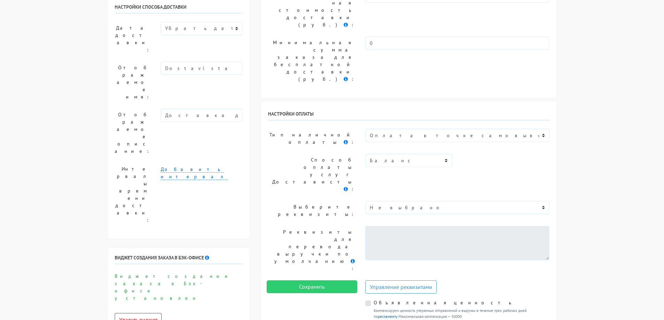
scroll to position [279, 0]
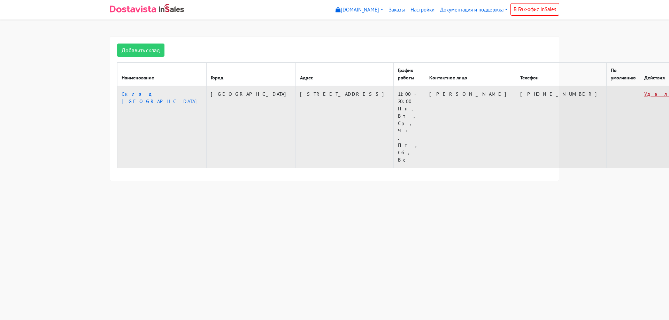
click at [644, 91] on link "Удалить" at bounding box center [670, 94] width 52 height 6
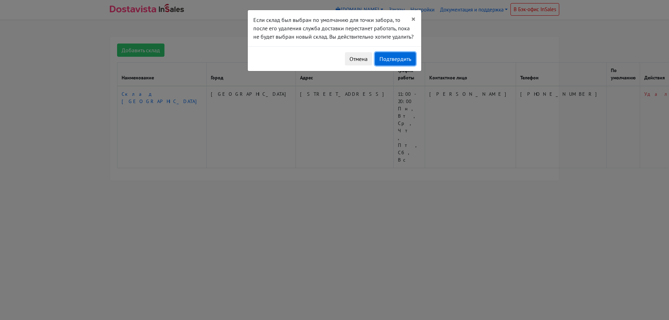
click at [411, 61] on button "Подтвердить" at bounding box center [395, 58] width 41 height 13
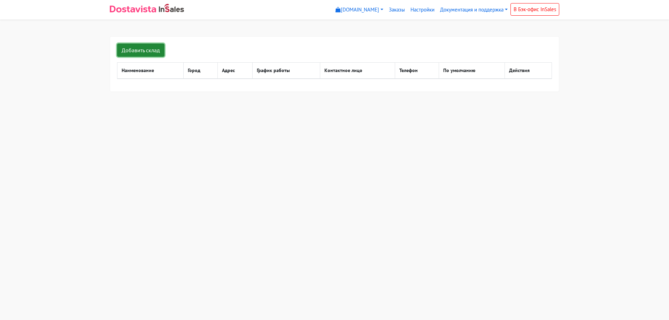
click at [151, 53] on link "Добавить склад" at bounding box center [140, 50] width 47 height 13
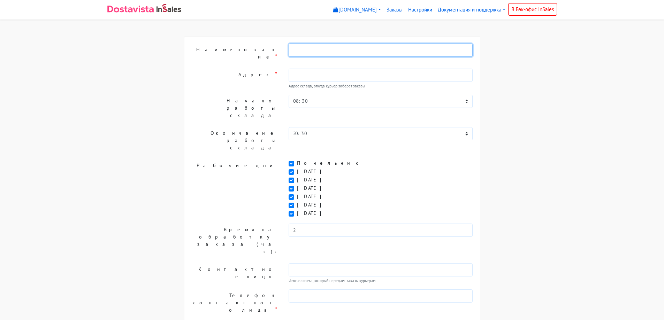
click at [325, 56] on input "text" at bounding box center [381, 50] width 184 height 13
type input "OffStreet"
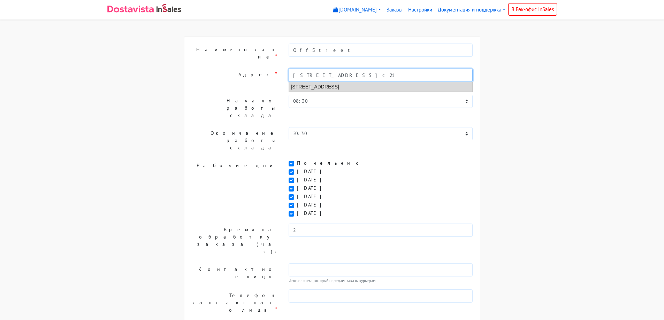
click at [364, 83] on li "[STREET_ADDRESS]" at bounding box center [381, 86] width 184 height 9
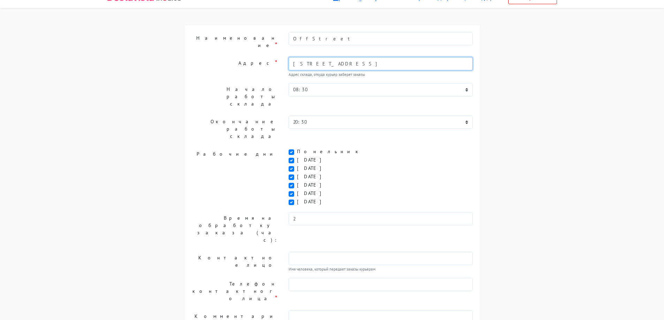
scroll to position [18, 0]
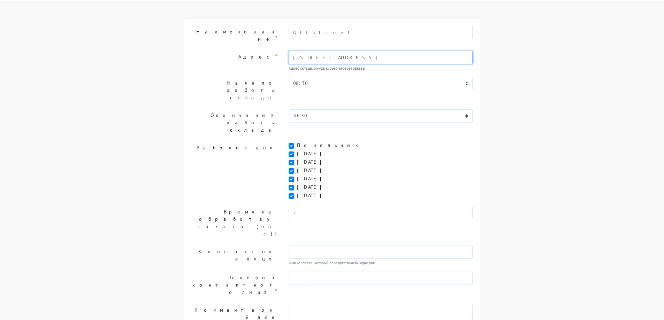
type input "[STREET_ADDRESS]"
click at [326, 272] on input "text" at bounding box center [381, 278] width 184 height 13
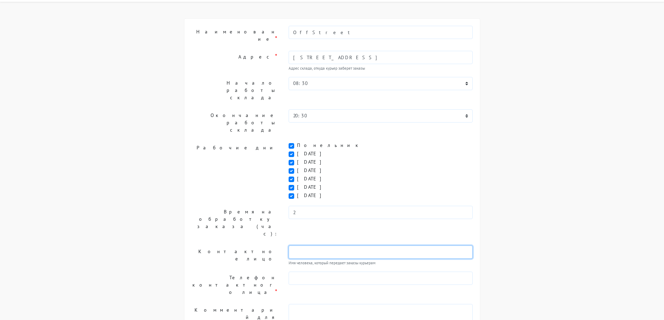
click at [334, 246] on input "text" at bounding box center [381, 252] width 184 height 13
type input "[PERSON_NAME]"
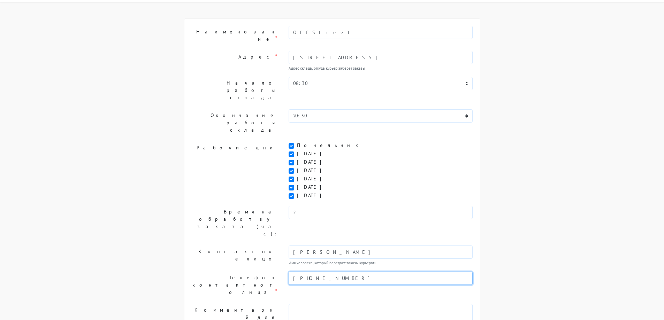
type input "[PHONE_NUMBER]"
click at [333, 81] on select "00:00 00:30 01:00 01:30 02:00 02:30 03:00 03:30 04:00 04:30 05:00 05:30 06:00 0…" at bounding box center [381, 83] width 184 height 13
select select "00:00"
click at [289, 77] on select "00:00 00:30 01:00 01:30 02:00 02:30 03:00 03:30 04:00 04:30 05:00 05:30 06:00 0…" at bounding box center [381, 83] width 184 height 13
click at [333, 109] on select "00:00 00:30 01:00 01:30 02:00 02:30 03:00 03:30 04:00 04:30 05:00 05:30 06:00 0…" at bounding box center [381, 115] width 184 height 13
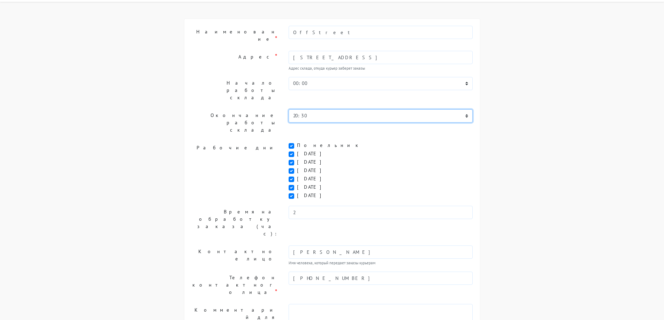
select select "23:30"
click at [289, 109] on select "00:00 00:30 01:00 01:30 02:00 02:30 03:00 03:30 04:00 04:30 05:00 05:30 06:00 0…" at bounding box center [381, 115] width 184 height 13
click at [349, 77] on select "00:00 00:30 01:00 01:30 02:00 02:30 03:00 03:30 04:00 04:30 05:00 05:30 06:00 0…" at bounding box center [381, 83] width 184 height 13
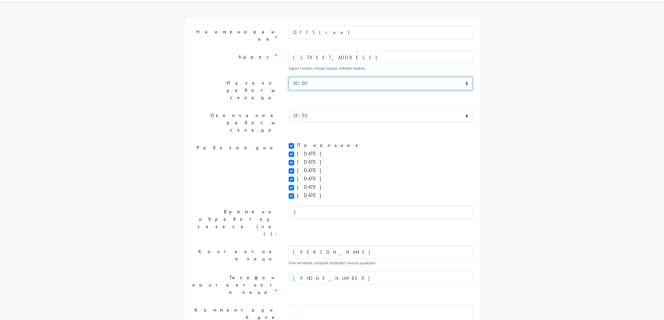
select select "11:00"
click at [289, 77] on select "00:00 00:30 01:00 01:30 02:00 02:30 03:00 03:30 04:00 04:30 05:00 05:30 06:00 0…" at bounding box center [381, 83] width 184 height 13
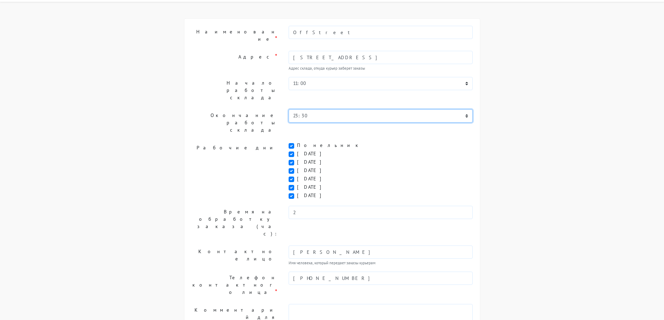
click at [337, 109] on select "00:00 00:30 01:00 01:30 02:00 02:30 03:00 03:30 04:00 04:30 05:00 05:30 06:00 0…" at bounding box center [381, 115] width 184 height 13
select select "20:00"
click at [289, 109] on select "00:00 00:30 01:00 01:30 02:00 02:30 03:00 03:30 04:00 04:30 05:00 05:30 06:00 0…" at bounding box center [381, 115] width 184 height 13
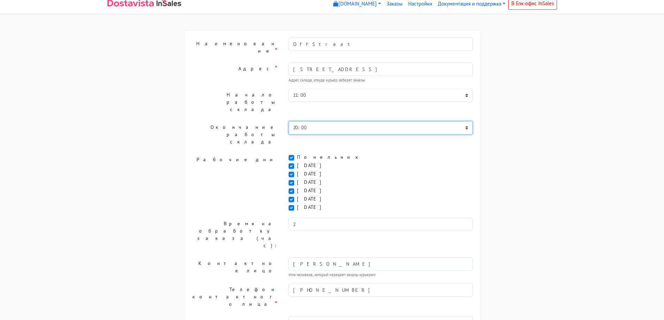
scroll to position [0, 0]
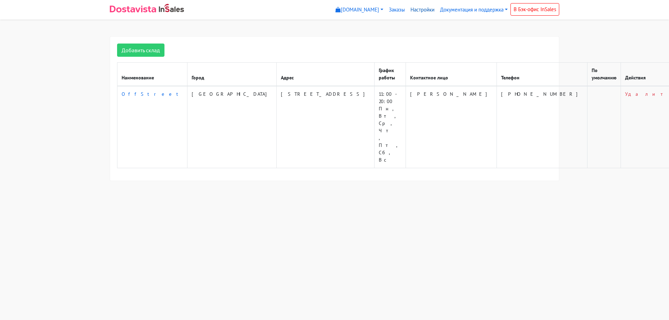
click at [421, 12] on link "Настройки" at bounding box center [423, 10] width 30 height 14
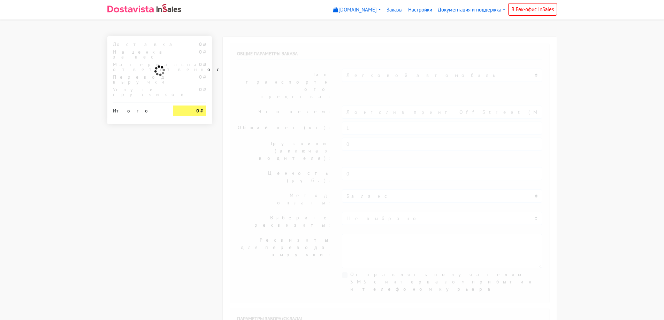
select select "1332"
type input "[STREET_ADDRESS]"
select select "11:00"
select select "20:00"
type input "[PERSON_NAME]"
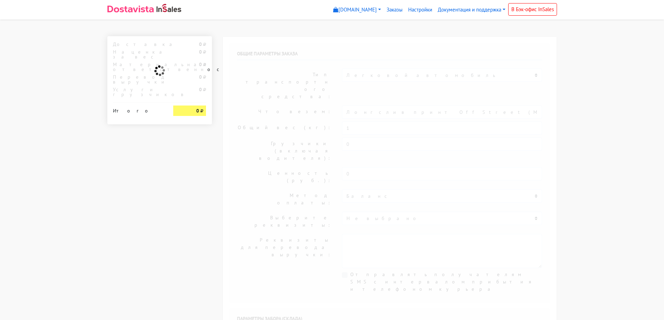
type input "[PHONE_NUMBER]"
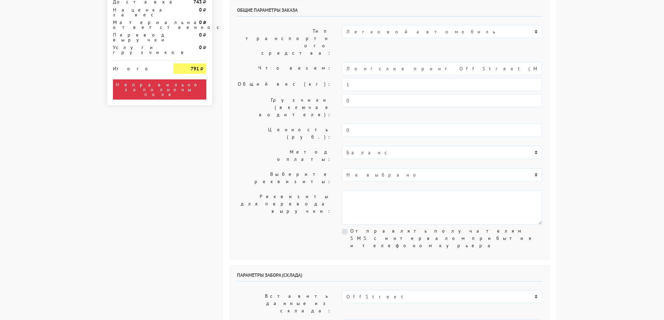
scroll to position [105, 0]
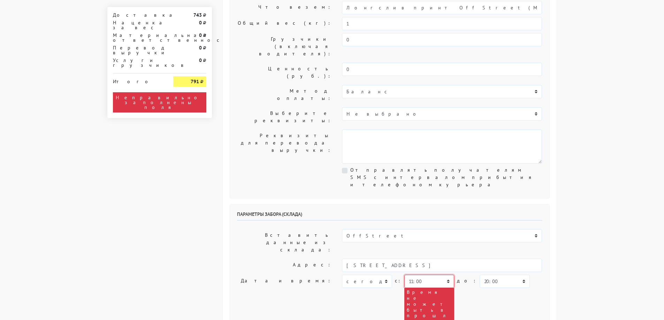
click at [434, 275] on select "00:00 00:30 01:00 01:30 02:00 02:30 03:00 03:30 04:00 04:30 05:00 05:30 06:00 0…" at bounding box center [429, 281] width 50 height 13
select select "17:00"
click at [404, 275] on select "00:00 00:30 01:00 01:30 02:00 02:30 03:00 03:30 04:00 04:30 05:00 05:30 06:00 0…" at bounding box center [429, 281] width 50 height 13
click at [427, 275] on select "00:00 00:30 01:00 01:30 02:00 02:30 03:00 03:30 04:00 04:30 05:00 05:30 06:00 0…" at bounding box center [429, 281] width 50 height 13
click at [404, 275] on select "00:00 00:30 01:00 01:30 02:00 02:30 03:00 03:30 04:00 04:30 05:00 05:30 06:00 0…" at bounding box center [429, 281] width 50 height 13
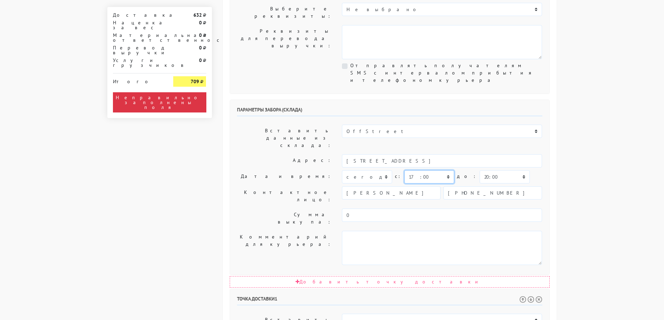
scroll to position [244, 0]
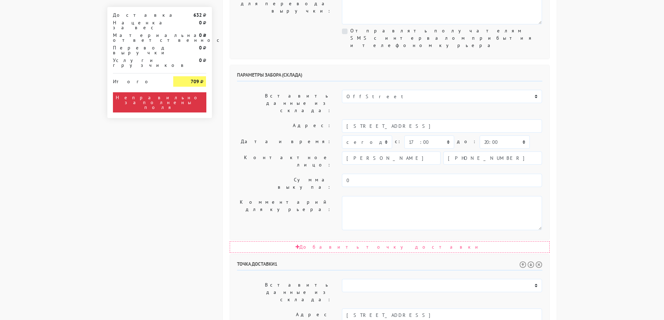
select select "17:00"
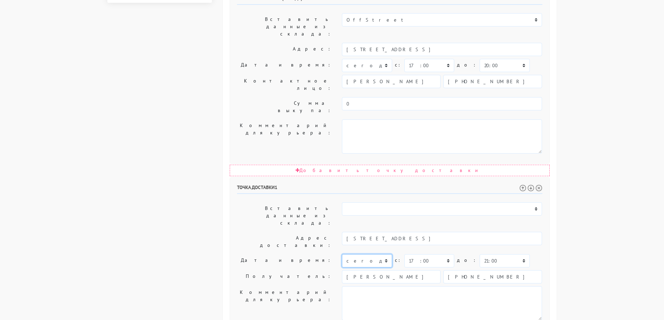
scroll to position [323, 0]
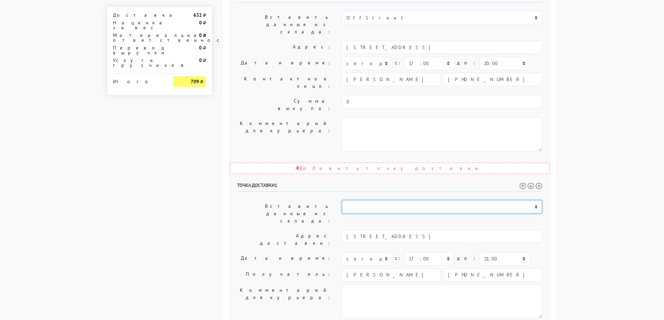
click at [409, 200] on select "OffStreet" at bounding box center [442, 206] width 200 height 13
select select "1332"
click at [342, 200] on select "OffStreet" at bounding box center [442, 206] width 200 height 13
type input "Москва, Мясницкая улица, 13 ст21"
select select "11:00"
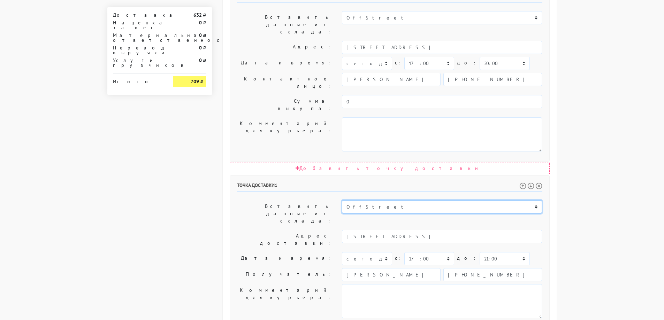
select select "20:00"
type input "Иван"
type input "+79080232985"
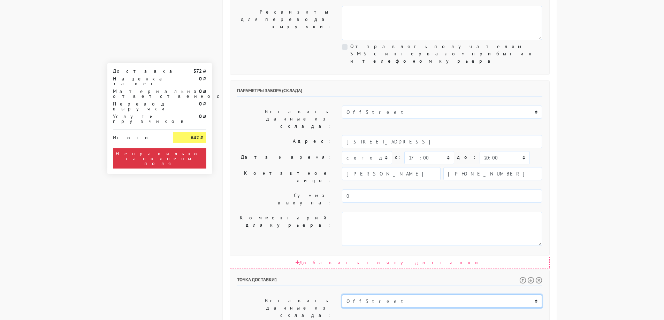
scroll to position [218, 0]
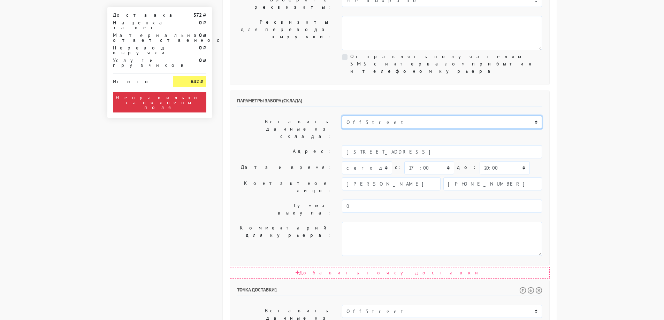
click at [421, 116] on select "OffStreet" at bounding box center [442, 122] width 200 height 13
select select
click at [342, 116] on select "OffStreet" at bounding box center [442, 122] width 200 height 13
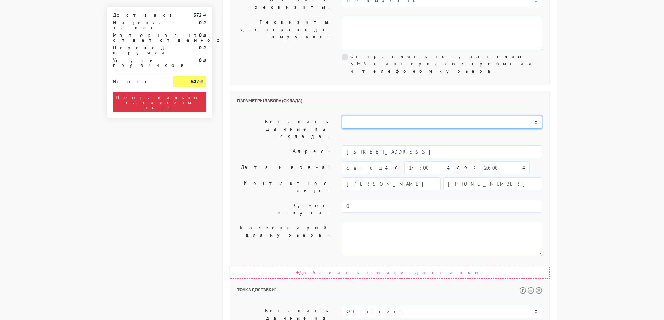
select select
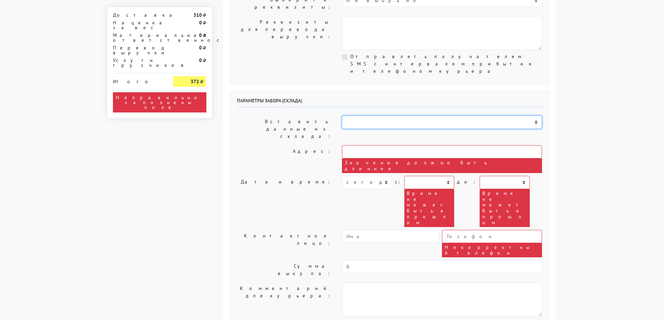
click at [422, 116] on select "OffStreet" at bounding box center [442, 122] width 200 height 13
select select "1332"
click at [342, 116] on select "OffStreet" at bounding box center [442, 122] width 200 height 13
type input "Москва, Мясницкая улица, 13 ст21"
select select "11:00"
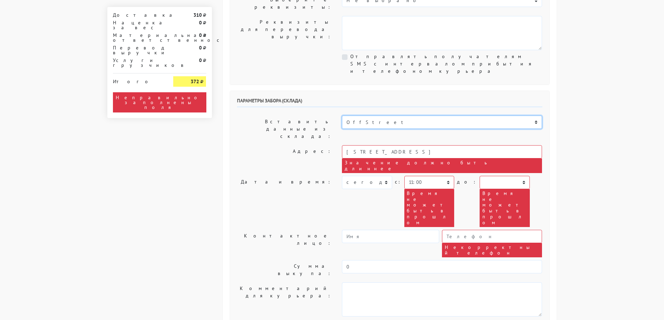
select select "20:00"
type input "Иван"
type input "+79080232985"
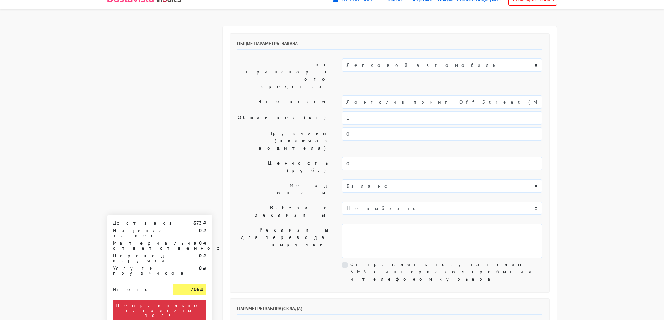
scroll to position [0, 0]
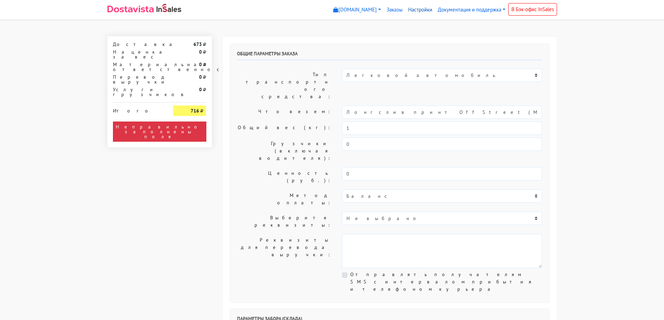
click at [414, 8] on link "Настройки" at bounding box center [420, 10] width 30 height 14
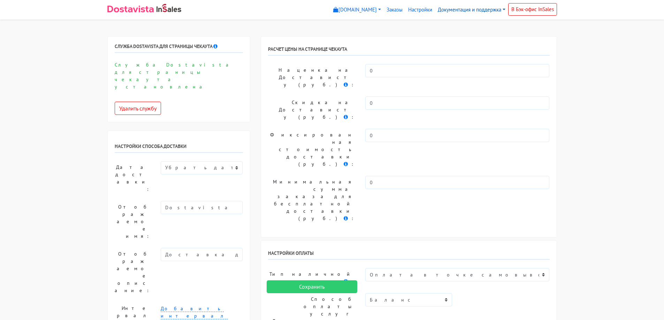
click at [464, 6] on link "Документация и поддержка" at bounding box center [471, 10] width 73 height 14
click at [473, 26] on link "Инструкция по установке и настройке" at bounding box center [490, 25] width 110 height 11
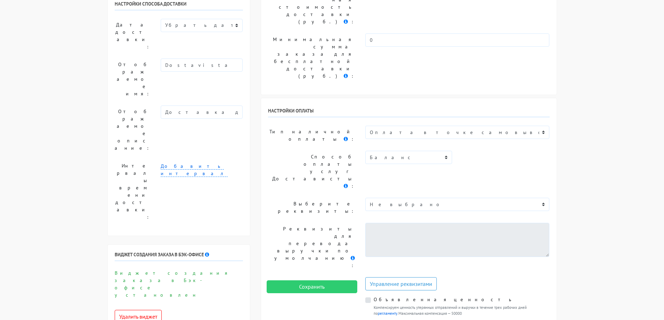
scroll to position [70, 0]
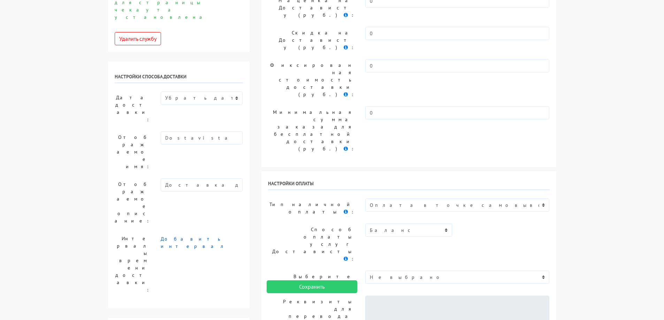
click at [177, 236] on link "Добавить интервал" at bounding box center [194, 243] width 67 height 14
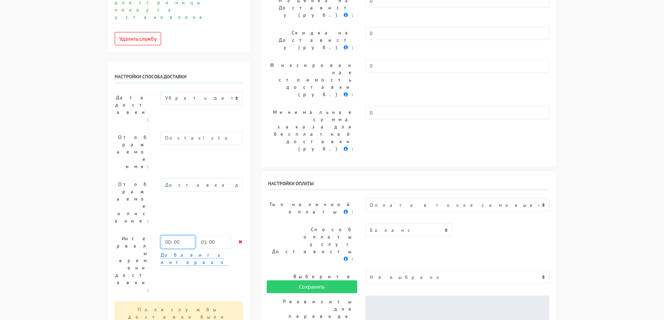
click at [183, 236] on input "00:00" at bounding box center [178, 242] width 35 height 13
type input "11:00"
click at [215, 236] on input "01:00" at bounding box center [214, 242] width 35 height 13
type input "12:00"
click at [190, 252] on link "Добавить интервал" at bounding box center [194, 259] width 67 height 14
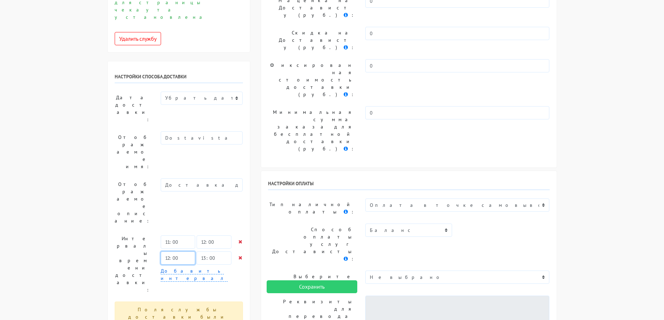
click at [188, 252] on input "12:00" at bounding box center [178, 258] width 35 height 13
click at [191, 268] on link "Добавить интервал" at bounding box center [194, 275] width 67 height 14
click at [191, 284] on link "Добавить интервал" at bounding box center [194, 291] width 67 height 14
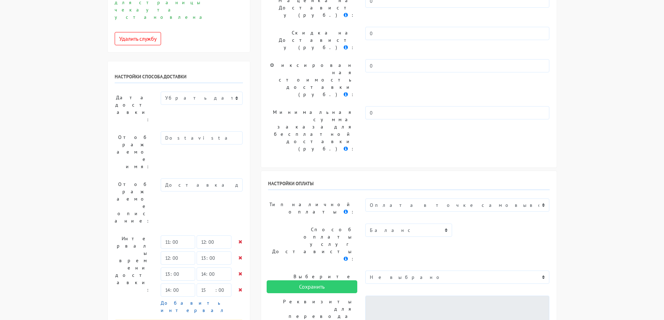
click at [194, 300] on link "Добавить интервал" at bounding box center [194, 307] width 67 height 14
click at [193, 316] on link "Добавить интервал" at bounding box center [194, 323] width 67 height 14
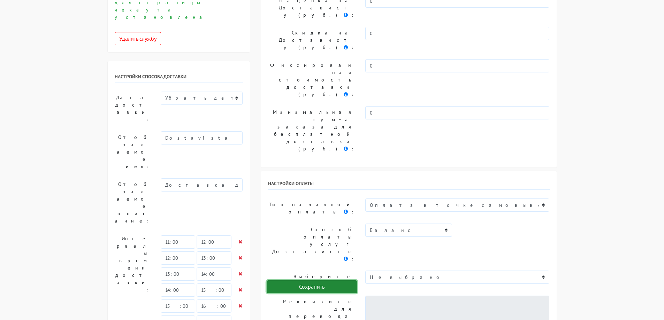
click at [309, 284] on input "Сохранить" at bounding box center [312, 287] width 91 height 13
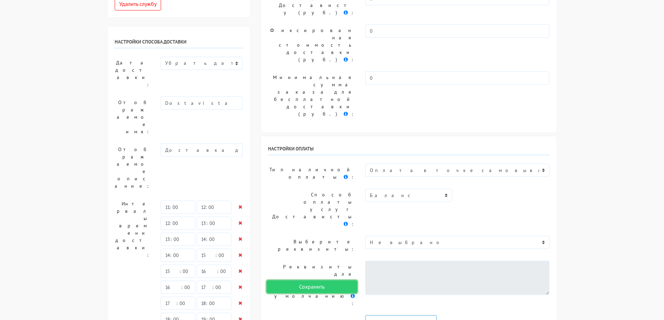
scroll to position [0, 0]
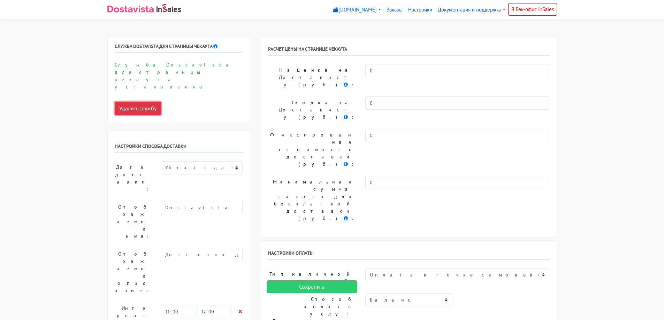
click at [150, 102] on button "Удалить службу" at bounding box center [138, 108] width 46 height 13
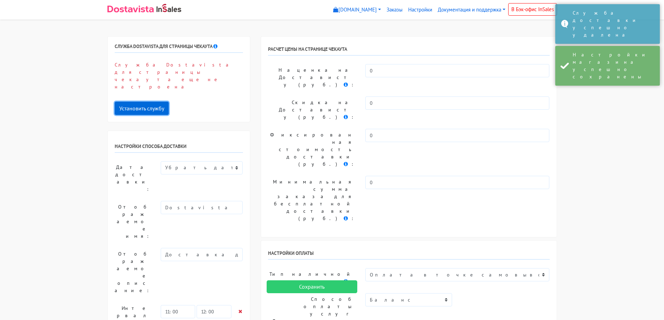
click at [152, 102] on button "Установить службу" at bounding box center [142, 108] width 54 height 13
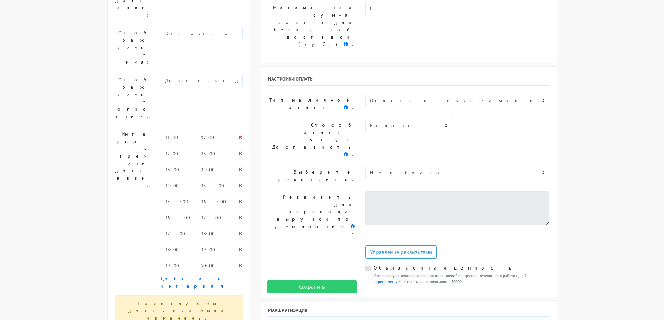
scroll to position [349, 0]
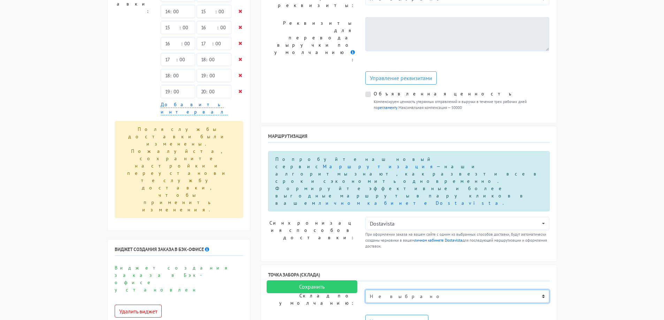
click at [434, 290] on select "Не выбрано OffStreet" at bounding box center [457, 296] width 184 height 13
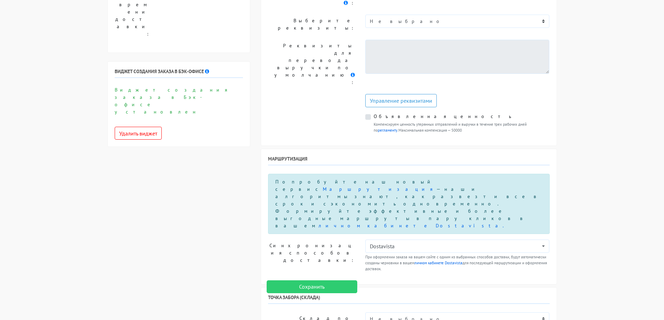
scroll to position [383, 0]
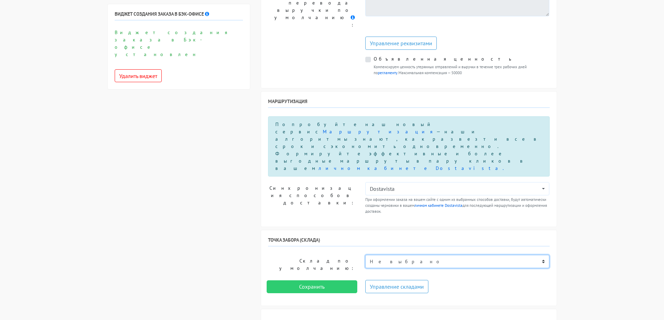
click at [413, 255] on select "Не выбрано OffStreet" at bounding box center [457, 261] width 184 height 13
select select "1332"
click at [365, 255] on select "Не выбрано OffStreet" at bounding box center [457, 261] width 184 height 13
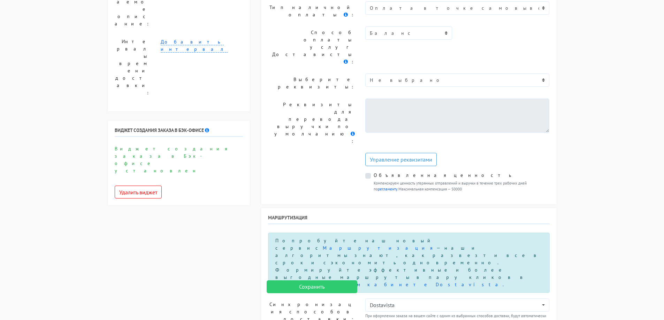
scroll to position [274, 0]
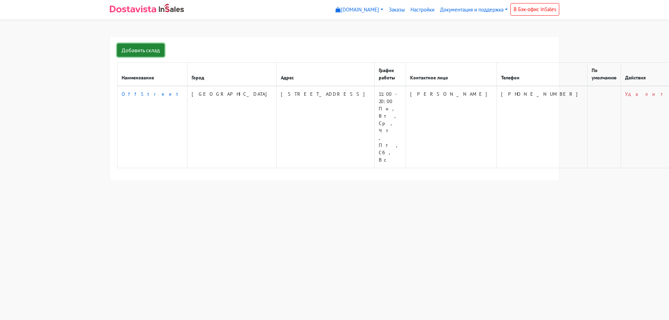
click at [151, 48] on link "Добавить склад" at bounding box center [140, 50] width 47 height 13
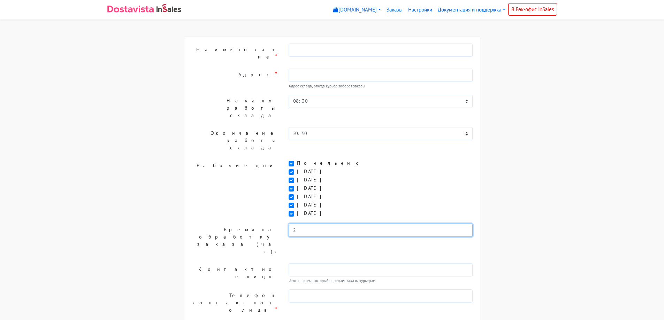
drag, startPoint x: 303, startPoint y: 195, endPoint x: 231, endPoint y: 174, distance: 74.5
click at [285, 224] on div "2" at bounding box center [380, 241] width 195 height 34
type input "0"
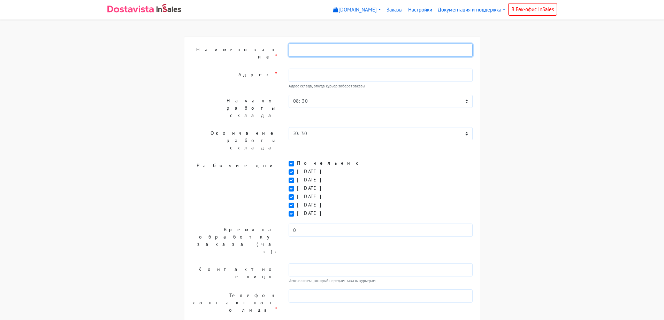
click at [318, 47] on input "text" at bounding box center [381, 50] width 184 height 13
type input "OffStreet"
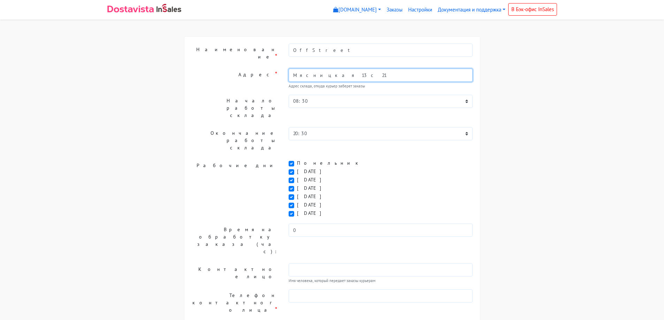
type input "Мясницкая 13 с 21"
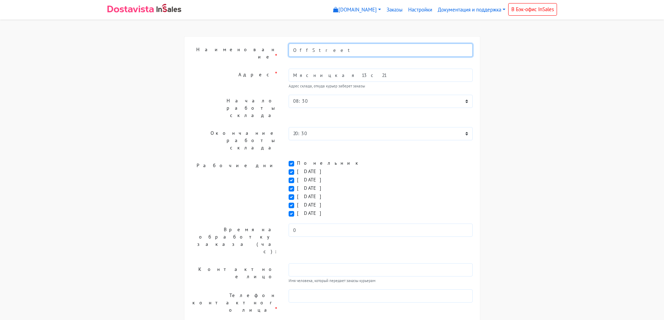
click at [331, 48] on input "OffStreet" at bounding box center [381, 50] width 184 height 13
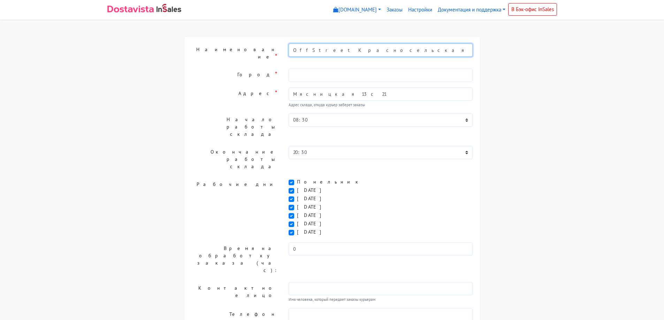
type input "OffStreet Красносельская"
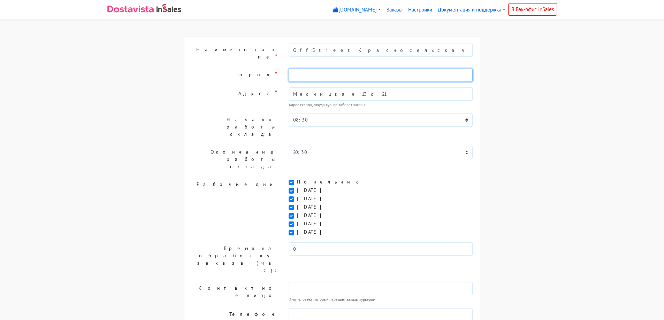
click at [298, 72] on input "text" at bounding box center [381, 75] width 184 height 13
type input "[GEOGRAPHIC_DATA]"
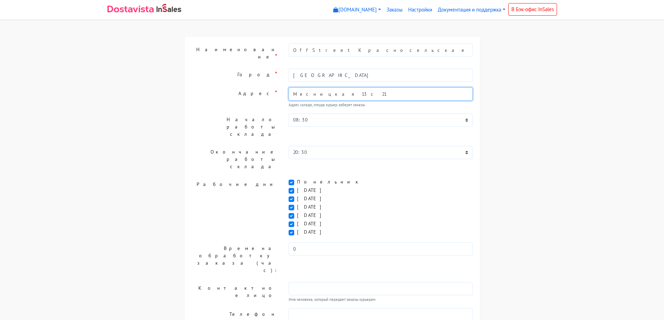
drag, startPoint x: 334, startPoint y: 86, endPoint x: 260, endPoint y: 78, distance: 73.9
click at [269, 79] on form "Наименование * OffStreet Красносельская Город * Москва Адрес * Мясницкая 13 с 2…" at bounding box center [332, 230] width 282 height 372
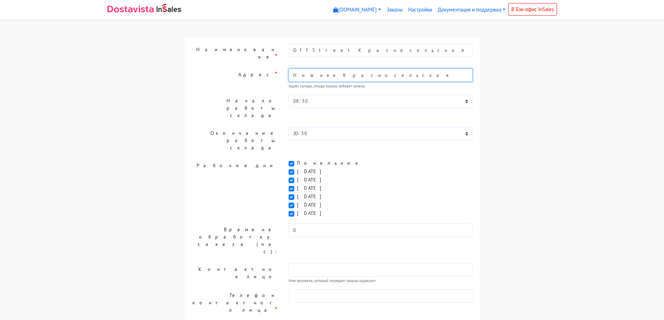
drag, startPoint x: 365, startPoint y: 68, endPoint x: 275, endPoint y: 67, distance: 89.2
click at [279, 69] on div "Адрес * Нижняя Красносельская Адрес склада, откуда курьер заберет заказы" at bounding box center [332, 79] width 292 height 21
paste input ". Москва, Нижняя красносельская, 35"
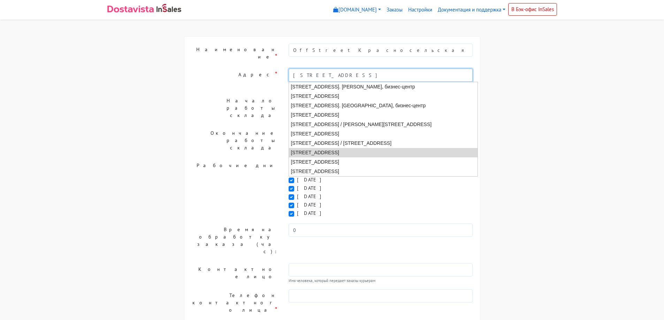
click at [418, 148] on li "Москва, Нижняя Красносельская улица, 35 ст1" at bounding box center [383, 152] width 189 height 9
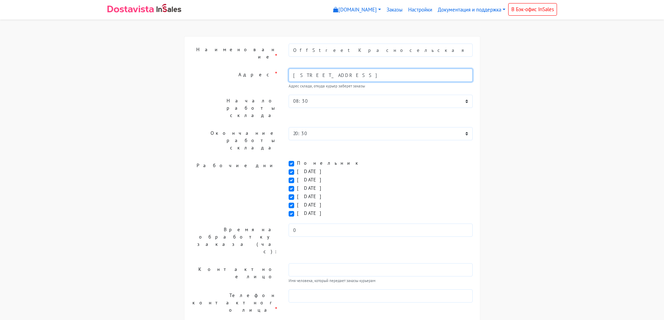
type input "[STREET_ADDRESS]"
click at [592, 87] on body "myshop-cfy18.myinsales.ru myshop-xl486.myinsales.ru myshop-cfy18.myinsales.ru В…" at bounding box center [332, 202] width 664 height 404
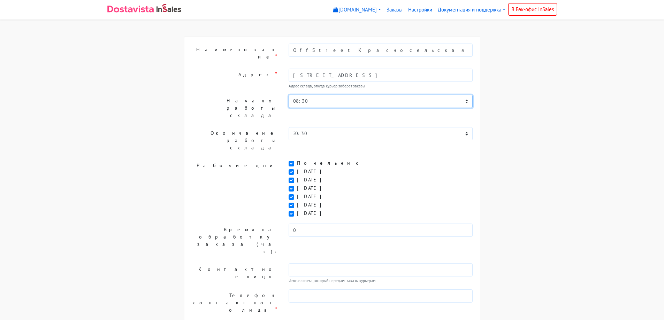
click at [344, 95] on select "00:00 00:30 01:00 01:30 02:00 02:30 03:00 03:30 04:00 04:30 05:00 05:30 06:00 0…" at bounding box center [381, 101] width 184 height 13
select select "11:00"
click at [289, 95] on select "00:00 00:30 01:00 01:30 02:00 02:30 03:00 03:30 04:00 04:30 05:00 05:30 06:00 0…" at bounding box center [381, 101] width 184 height 13
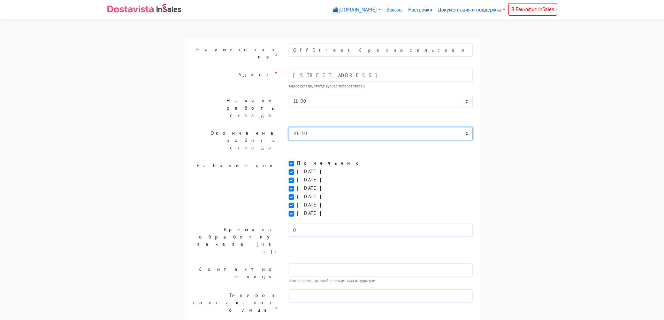
click at [325, 127] on select "00:00 00:30 01:00 01:30 02:00 02:30 03:00 03:30 04:00 04:30 05:00 05:30 06:00 0…" at bounding box center [381, 133] width 184 height 13
select select "20:00"
click at [289, 127] on select "00:00 00:30 01:00 01:30 02:00 02:30 03:00 03:30 04:00 04:30 05:00 05:30 06:00 0…" at bounding box center [381, 133] width 184 height 13
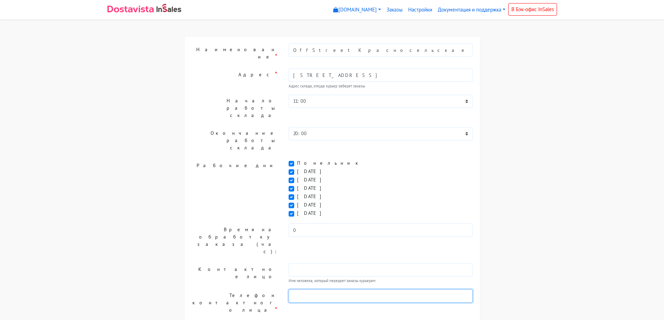
click at [323, 290] on input "text" at bounding box center [381, 296] width 184 height 13
type input "Павел"
drag, startPoint x: 318, startPoint y: 239, endPoint x: 248, endPoint y: 230, distance: 70.6
click at [270, 290] on div "Телефон контактного лица * Павел" at bounding box center [332, 303] width 292 height 27
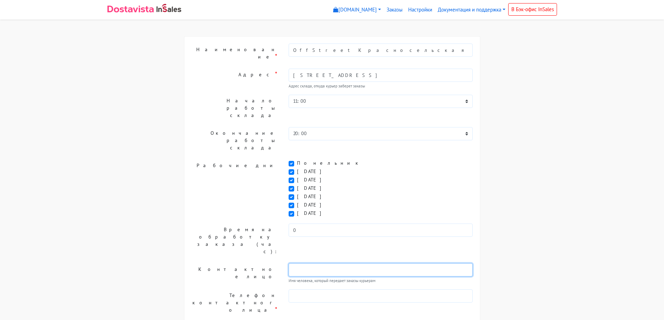
click at [307, 264] on input "text" at bounding box center [381, 270] width 184 height 13
paste input "Павел"
type input "Павел"
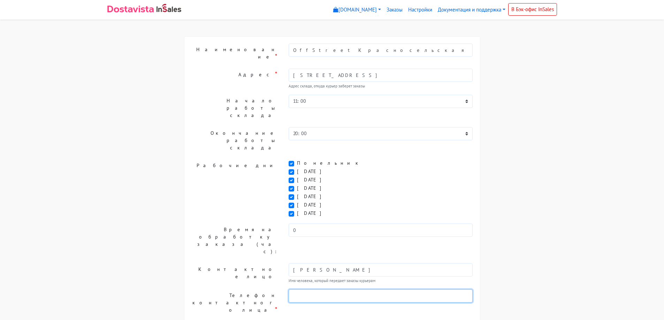
click at [314, 290] on input "text" at bounding box center [381, 296] width 184 height 13
type input "+79877844719"
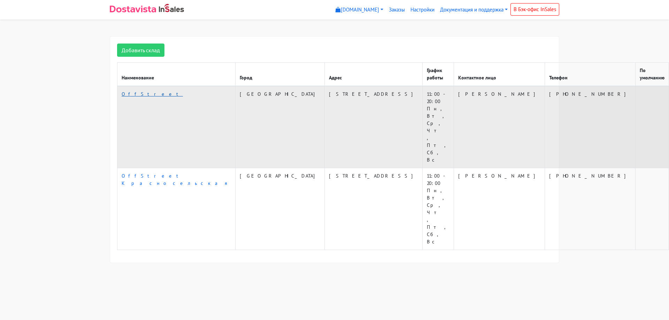
click at [127, 91] on link "OffStreet" at bounding box center [152, 94] width 61 height 6
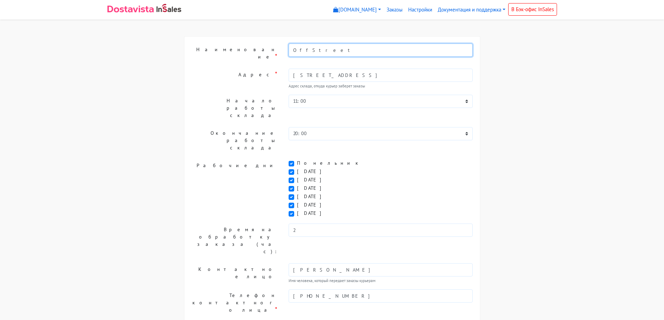
click at [332, 47] on input "OffStreet" at bounding box center [381, 50] width 184 height 13
type input "OffStreet Мясницкая"
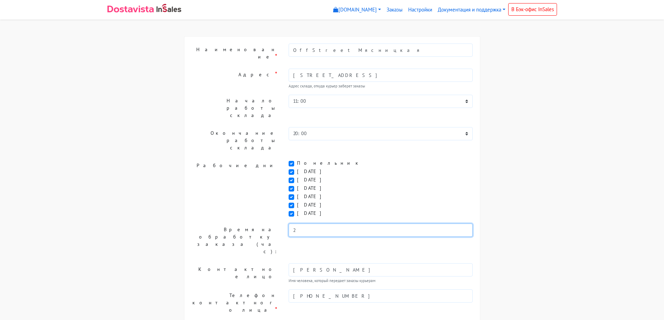
drag, startPoint x: 304, startPoint y: 199, endPoint x: 201, endPoint y: 190, distance: 103.5
click at [243, 224] on div "Время на обработку заказа (час): 2" at bounding box center [332, 241] width 292 height 34
type input "0"
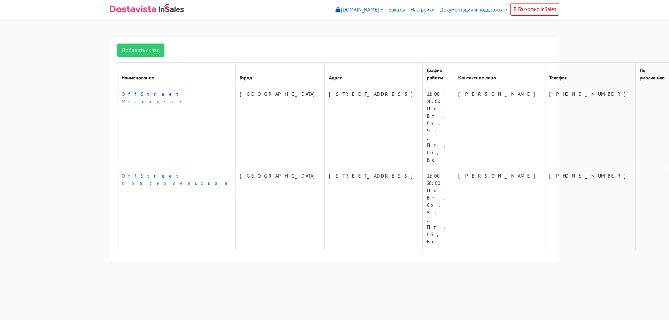
click at [381, 9] on link "[DOMAIN_NAME]" at bounding box center [359, 10] width 53 height 14
click at [397, 8] on link "Заказы" at bounding box center [397, 10] width 22 height 14
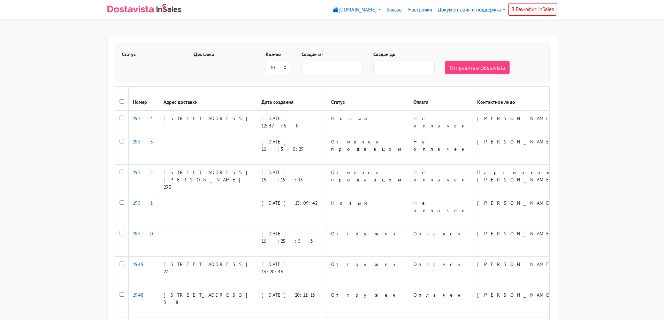
select select
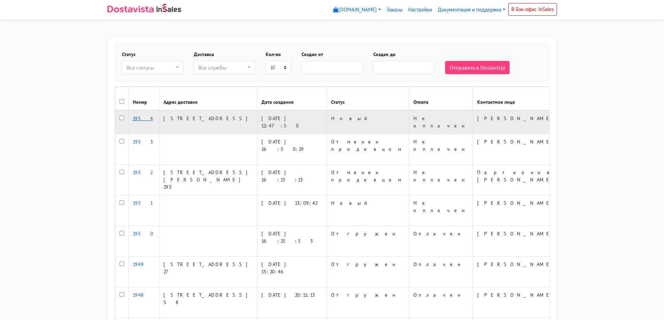
click at [138, 122] on link "1954" at bounding box center [143, 118] width 20 height 6
click at [121, 120] on input "checkbox" at bounding box center [122, 118] width 5 height 5
checkbox input "true"
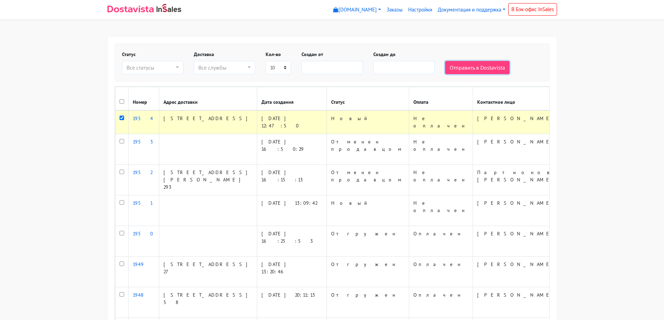
click at [480, 65] on button "Отправить в Dostavista" at bounding box center [477, 67] width 64 height 13
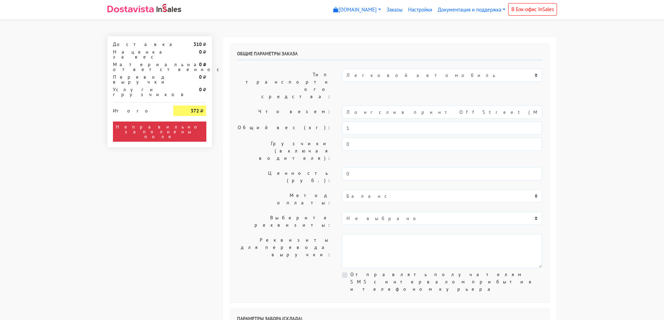
select select "11:00"
select select "20:00"
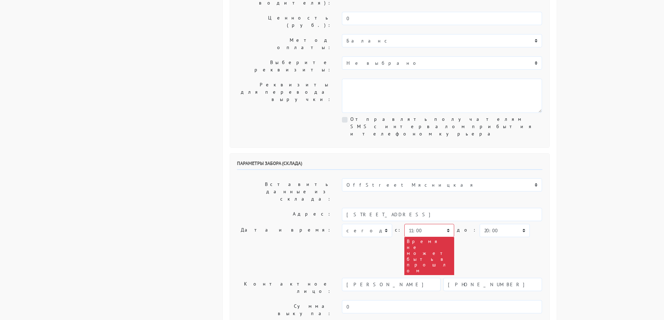
scroll to position [174, 0]
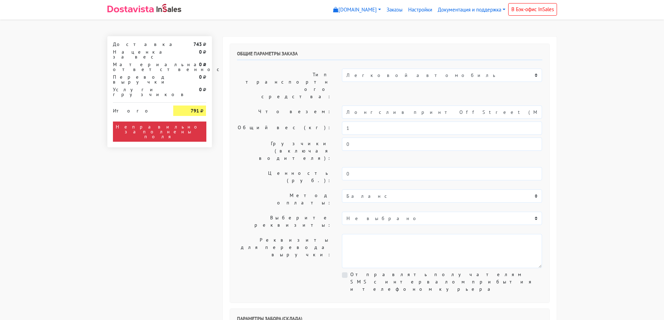
select select "11:00"
select select "20:00"
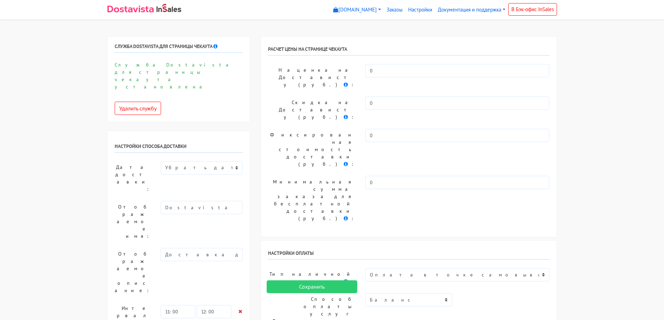
scroll to position [349, 0]
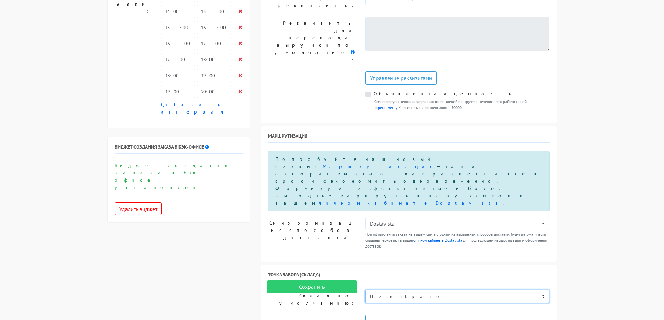
click at [433, 290] on select "Не выбрано OffStreet Мясницкая OffStreet [GEOGRAPHIC_DATA]" at bounding box center [457, 296] width 184 height 13
click at [432, 290] on select "Не выбрано OffStreet Мясницкая OffStreet [GEOGRAPHIC_DATA]" at bounding box center [457, 296] width 184 height 13
select select "1332"
click at [365, 290] on select "Не выбрано OffStreet Мясницкая OffStreet [GEOGRAPHIC_DATA]" at bounding box center [457, 296] width 184 height 13
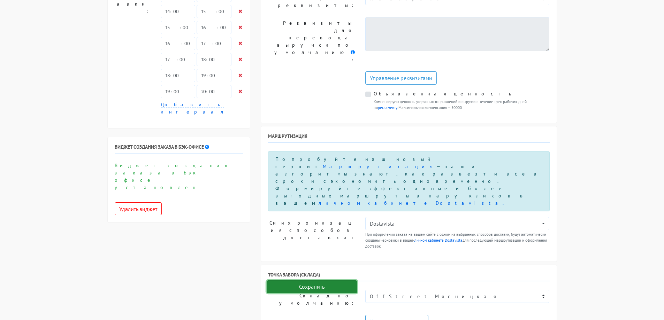
click at [338, 286] on input "Сохранить" at bounding box center [312, 287] width 91 height 13
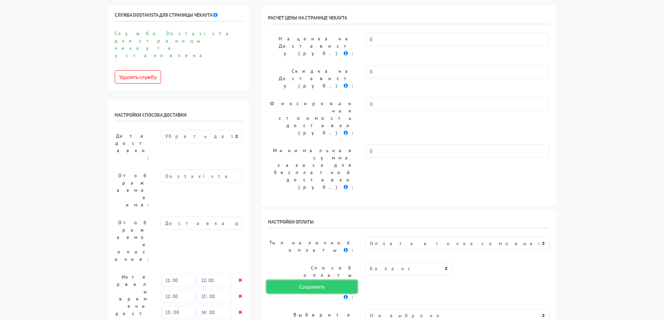
scroll to position [0, 0]
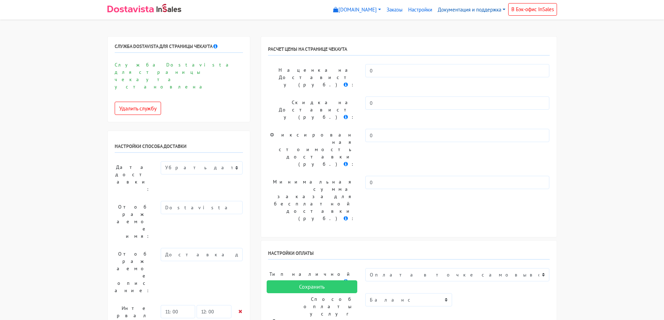
click at [490, 9] on link "Документация и поддержка" at bounding box center [471, 10] width 73 height 14
click at [484, 50] on link "Написать в поддержку" at bounding box center [490, 48] width 110 height 11
click at [480, 9] on link "Документация и поддержка" at bounding box center [471, 10] width 73 height 14
click at [215, 161] on select "Показывать доступную дату доставки Убрать дату доставки Показывать свой текст" at bounding box center [202, 167] width 82 height 13
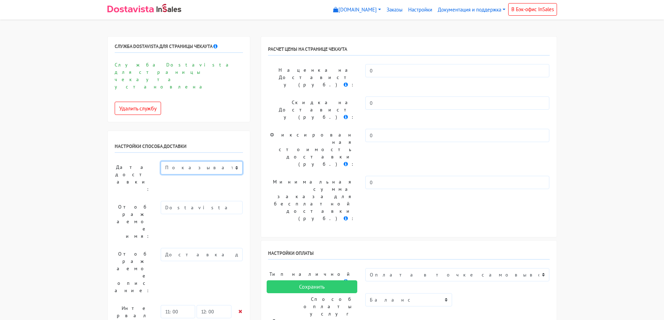
click at [161, 161] on select "Показывать доступную дату доставки Убрать дату доставки Показывать свой текст" at bounding box center [202, 167] width 82 height 13
click at [217, 161] on select "Показывать доступную дату доставки Убрать дату доставки Показывать свой текст" at bounding box center [202, 167] width 82 height 13
select select "2"
click at [161, 161] on select "Показывать доступную дату доставки Убрать дату доставки Показывать свой текст" at bounding box center [202, 167] width 82 height 13
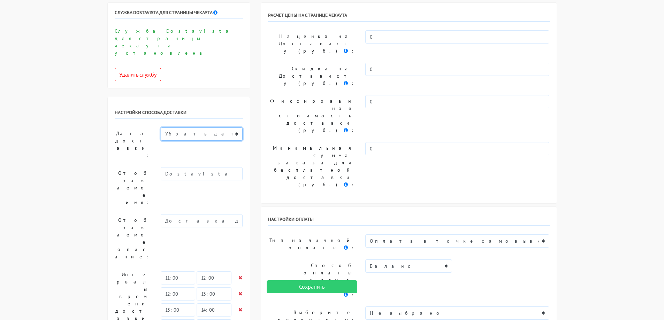
scroll to position [105, 0]
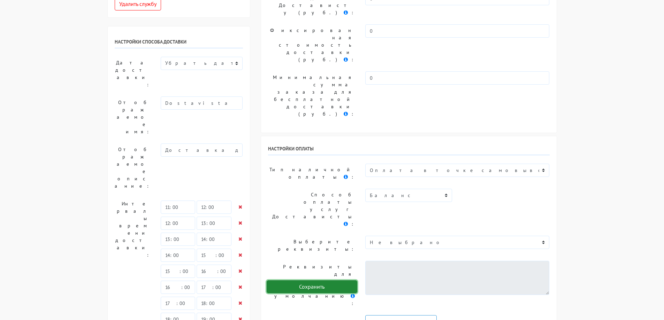
click at [314, 285] on input "Сохранить" at bounding box center [312, 287] width 91 height 13
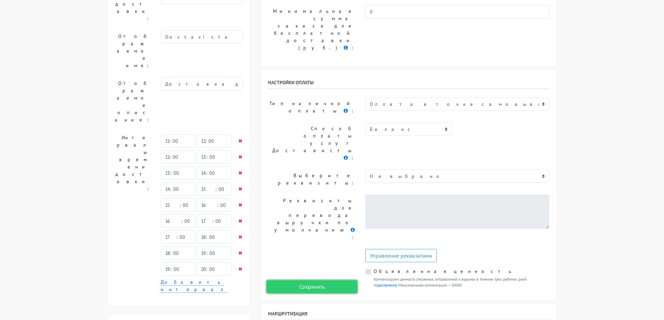
scroll to position [209, 0]
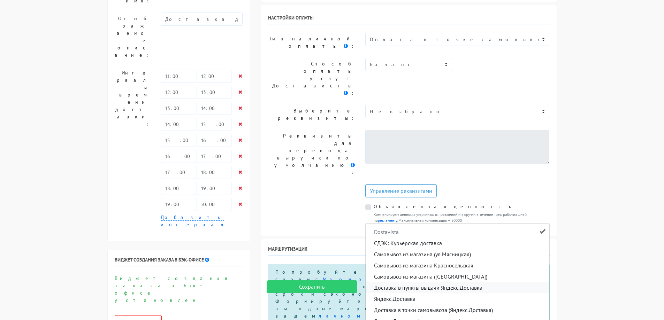
scroll to position [279, 0]
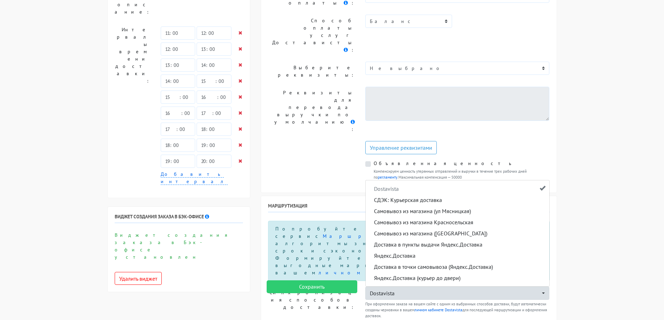
click at [521, 183] on link "Dostavista" at bounding box center [458, 188] width 184 height 11
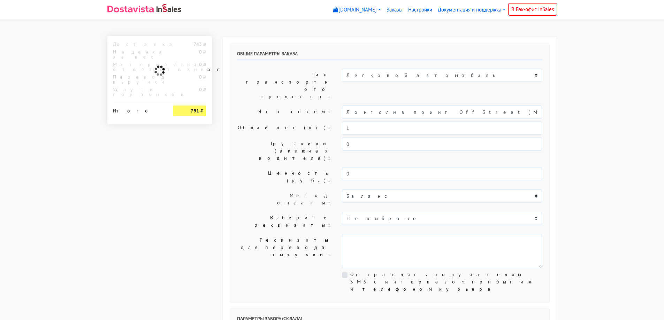
select select "11:00"
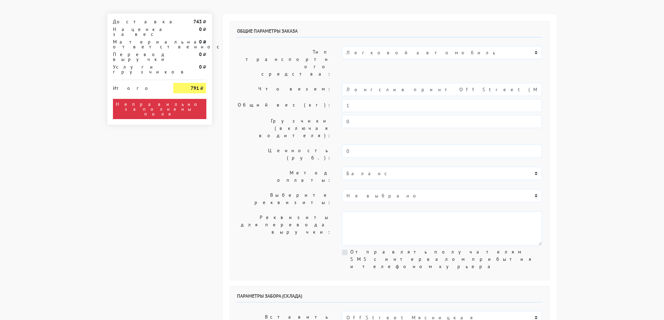
scroll to position [35, 0]
